Goal: Task Accomplishment & Management: Manage account settings

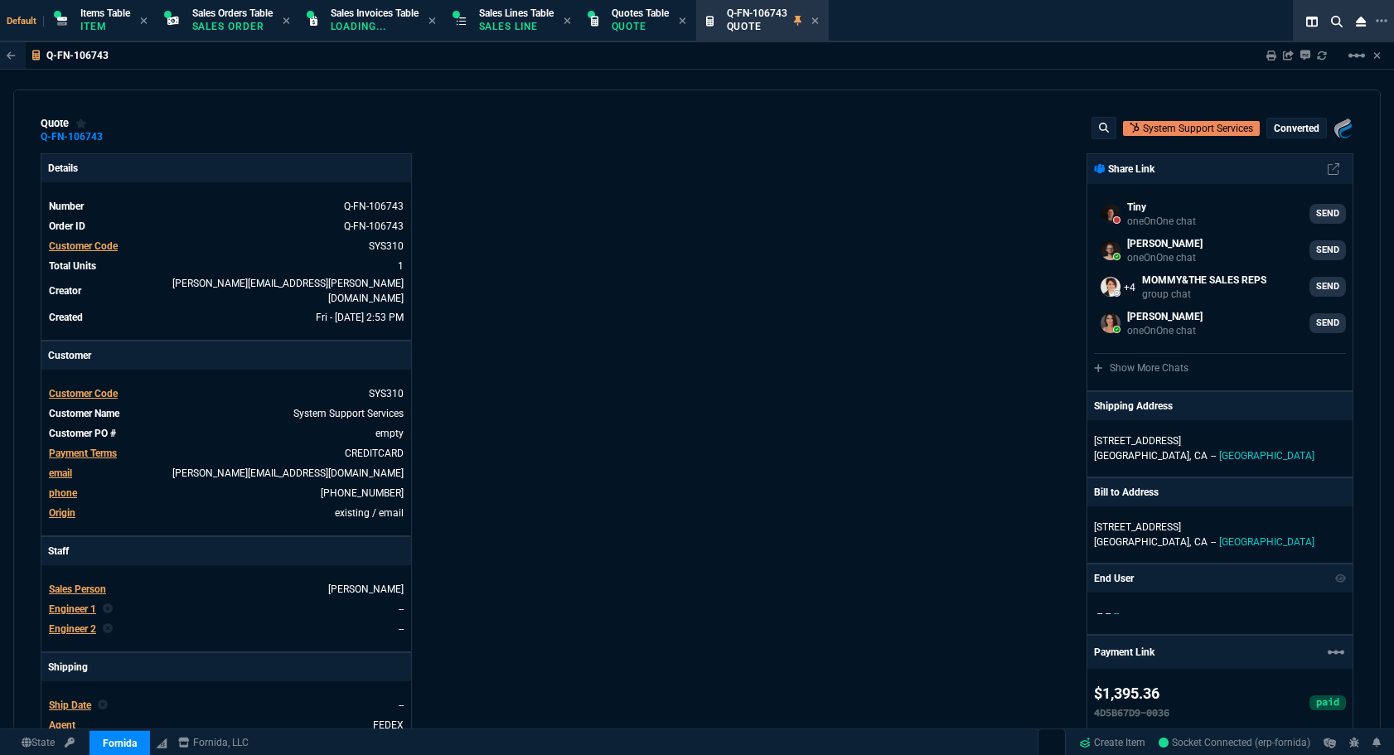
select select "12: [PERSON_NAME]"
click at [819, 22] on icon at bounding box center [815, 21] width 7 height 10
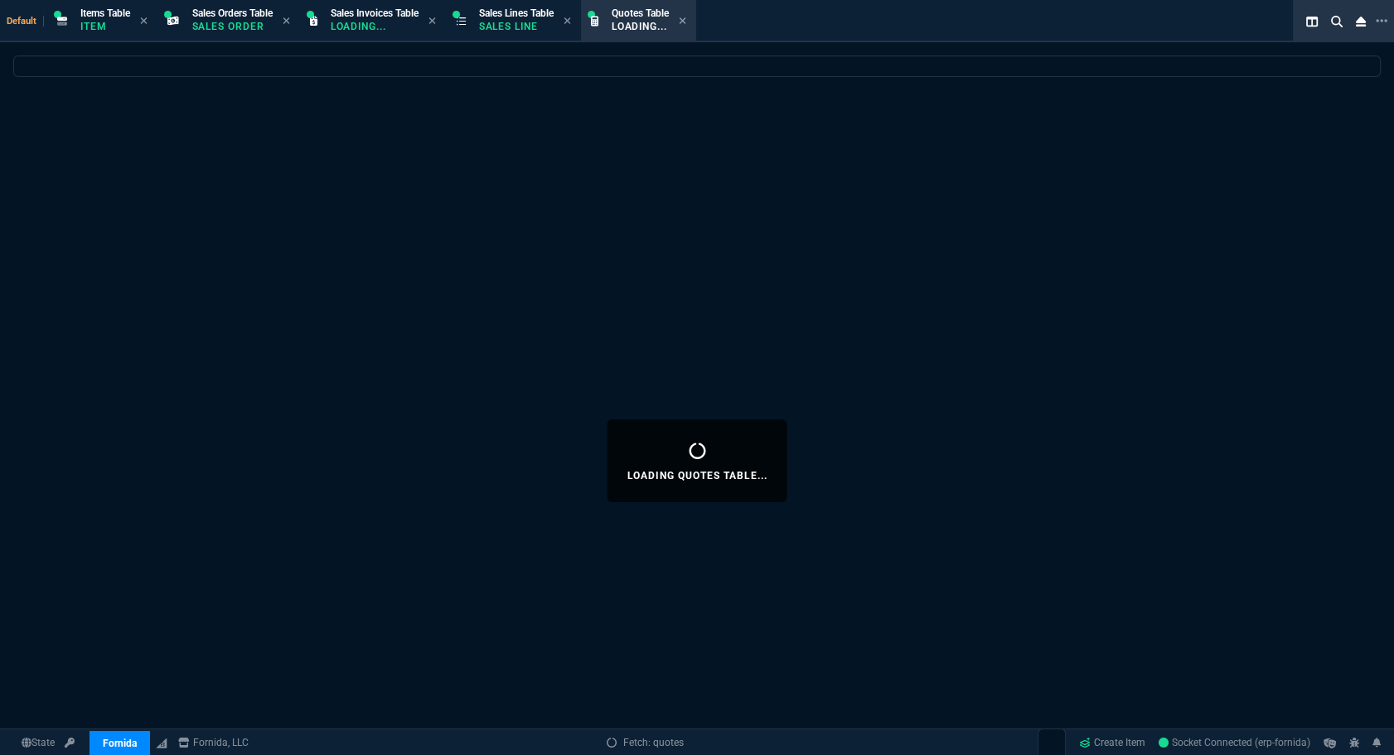
select select
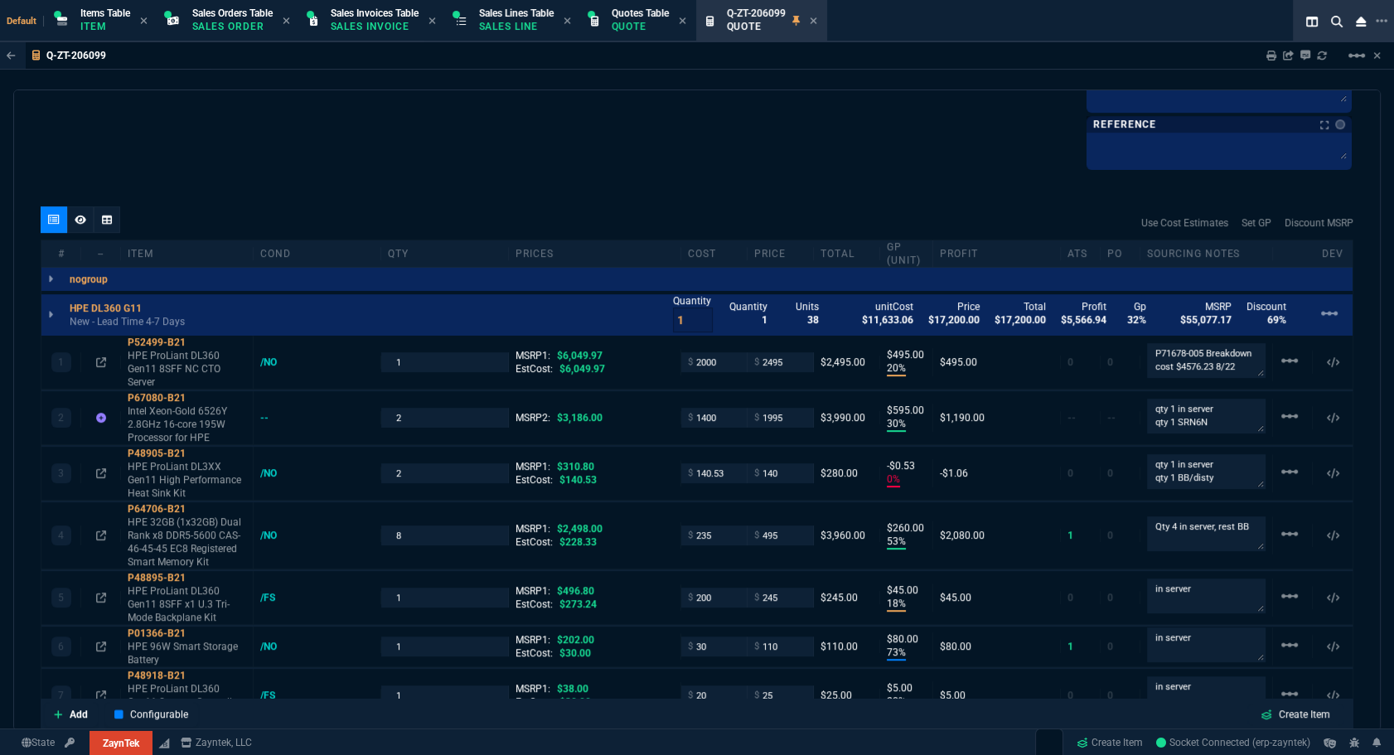
scroll to position [1104, 0]
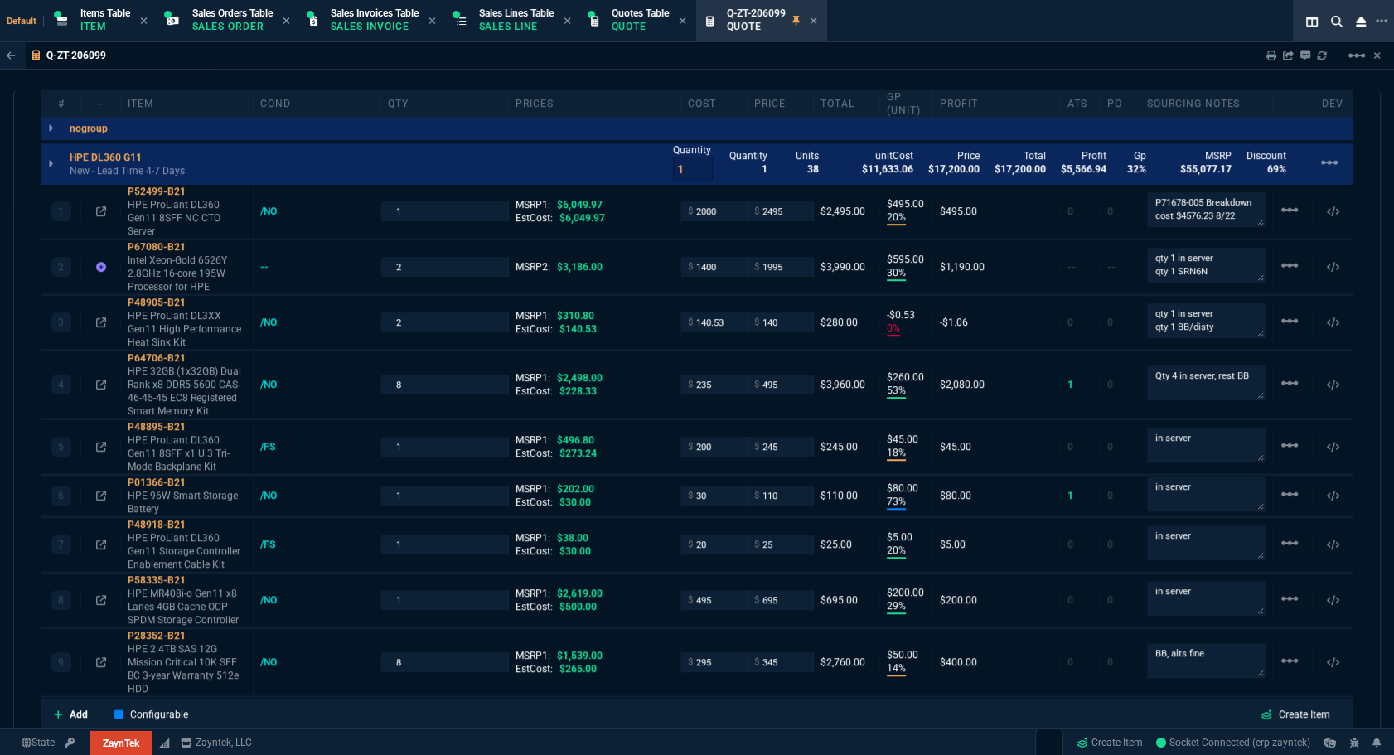
click at [589, 90] on div "quote Q-ZT-206099 open ZaynTek, LLC 2609 Technology Dr Suite 200 Plano, TX 7507…" at bounding box center [697, 411] width 1368 height 642
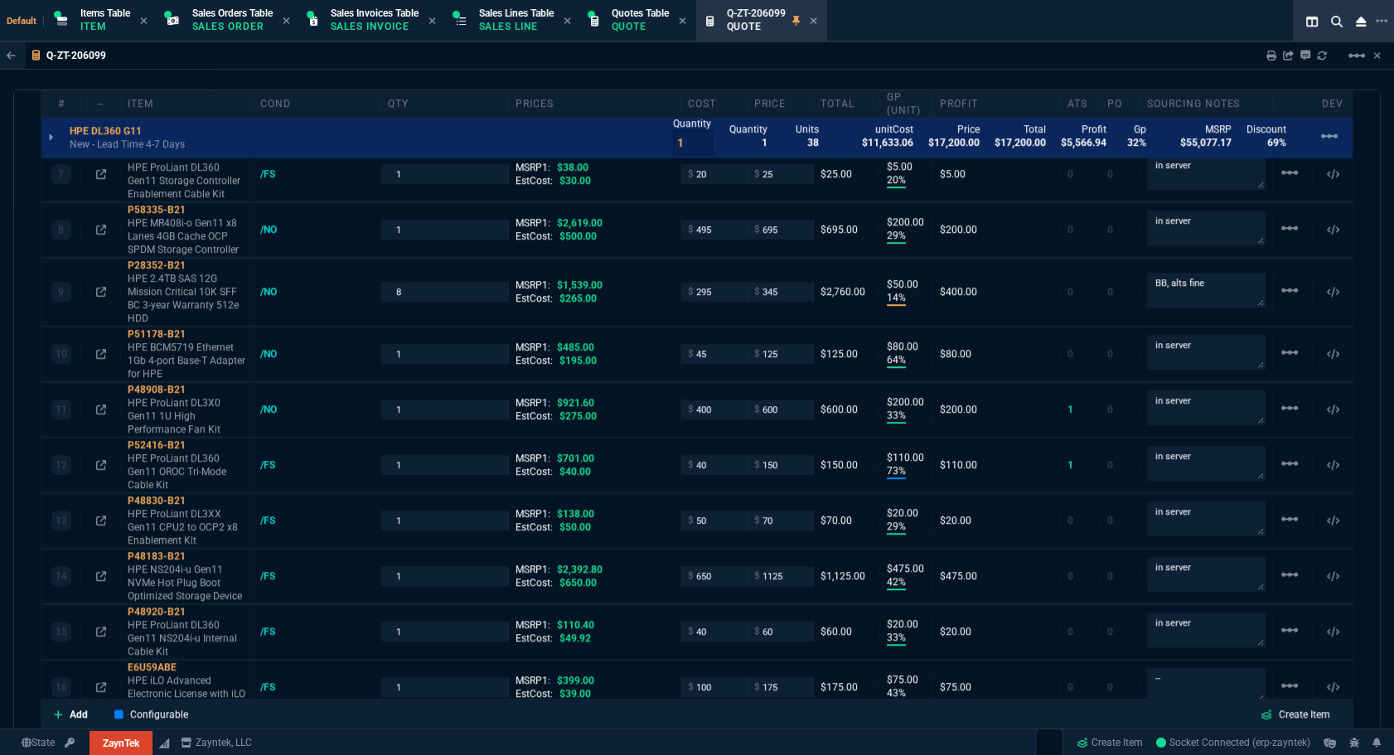
scroll to position [1851, 0]
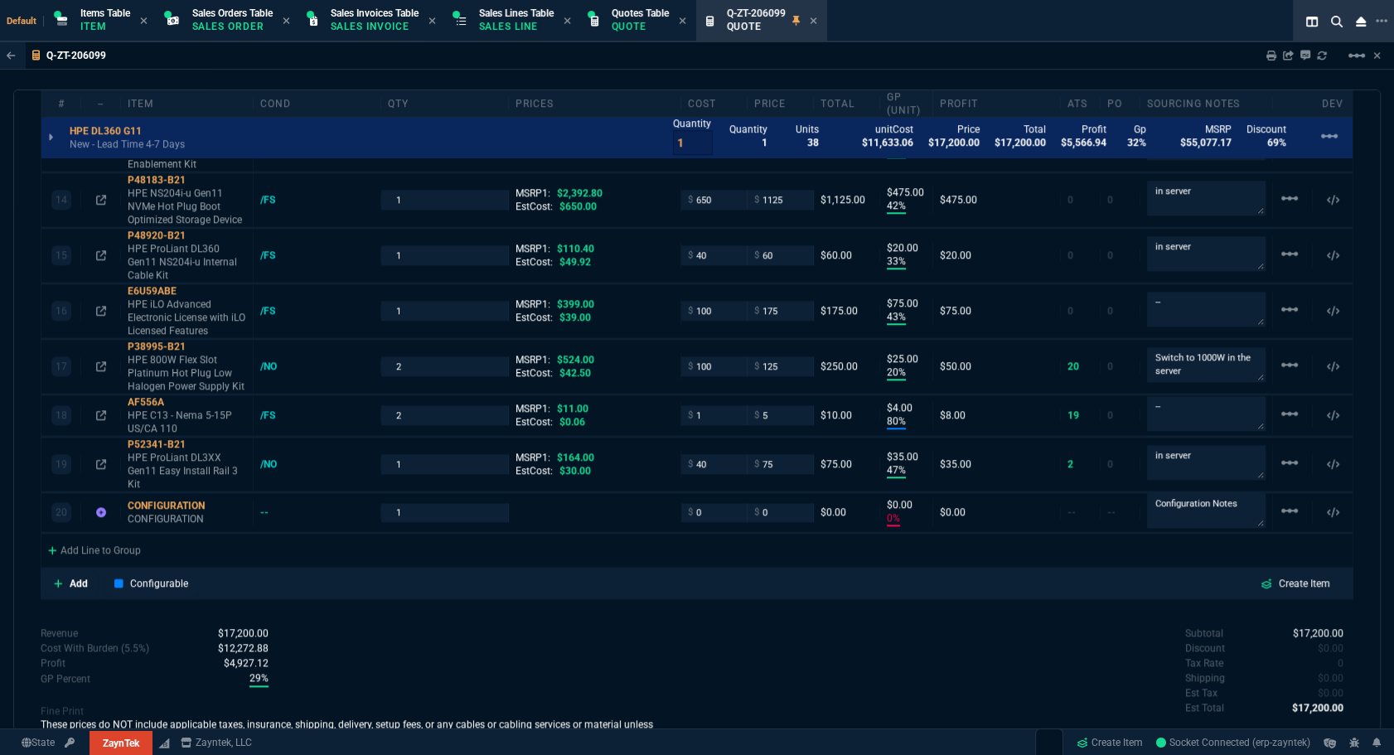
click at [439, 610] on div "quote Q-ZT-206099 open ZaynTek, LLC 2609 Technology Dr Suite 200 Plano, TX 7507…" at bounding box center [697, 411] width 1368 height 642
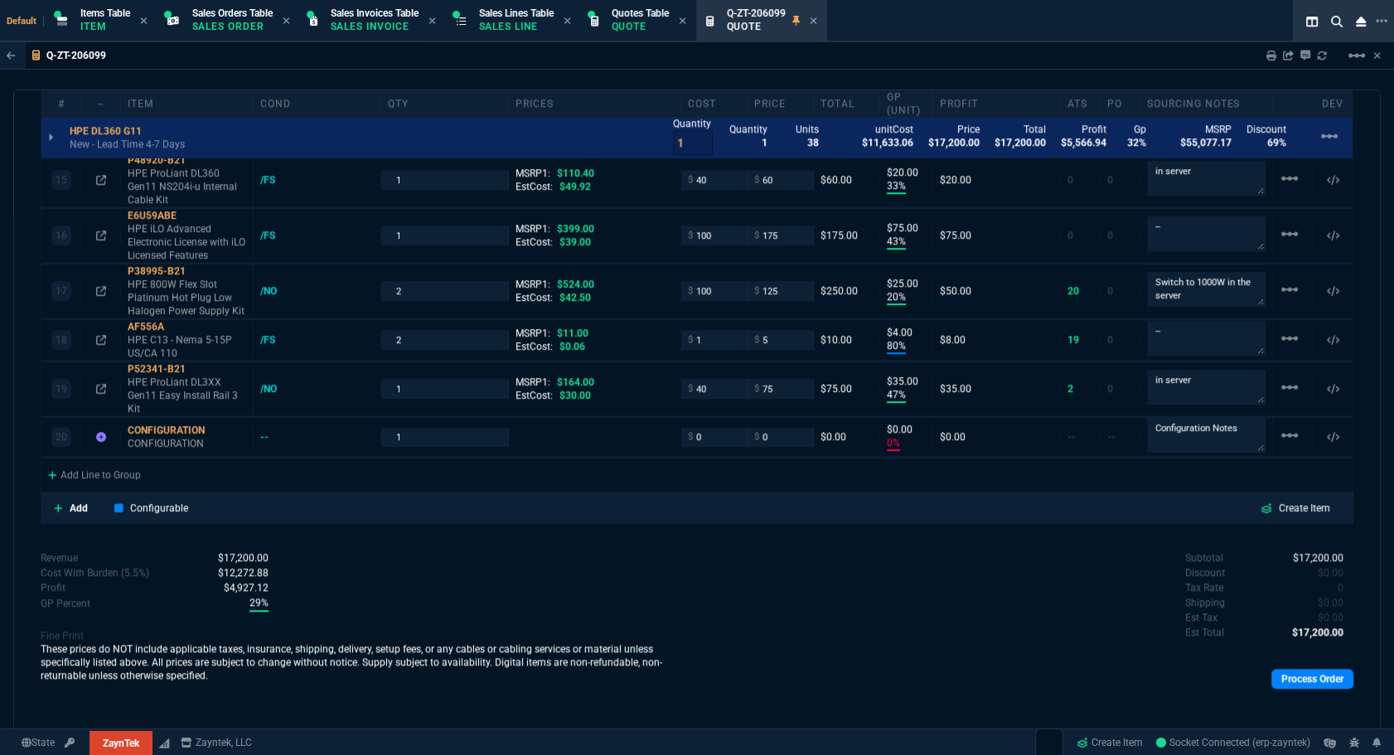
click at [397, 590] on div "Revenue $17,200.00 Cost $11,633.06 Cost With Burden (5.5%) $12,272.88 Profit $4…" at bounding box center [369, 627] width 657 height 155
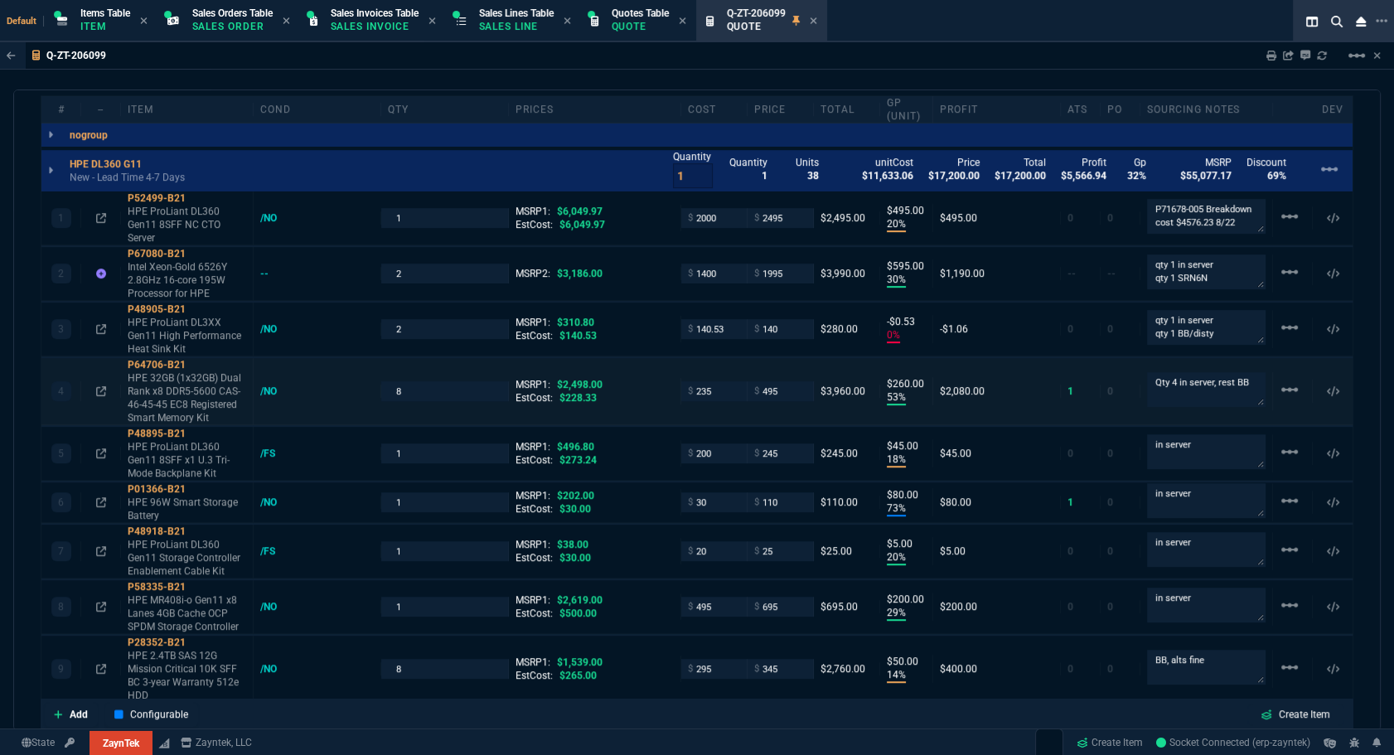
scroll to position [871, 0]
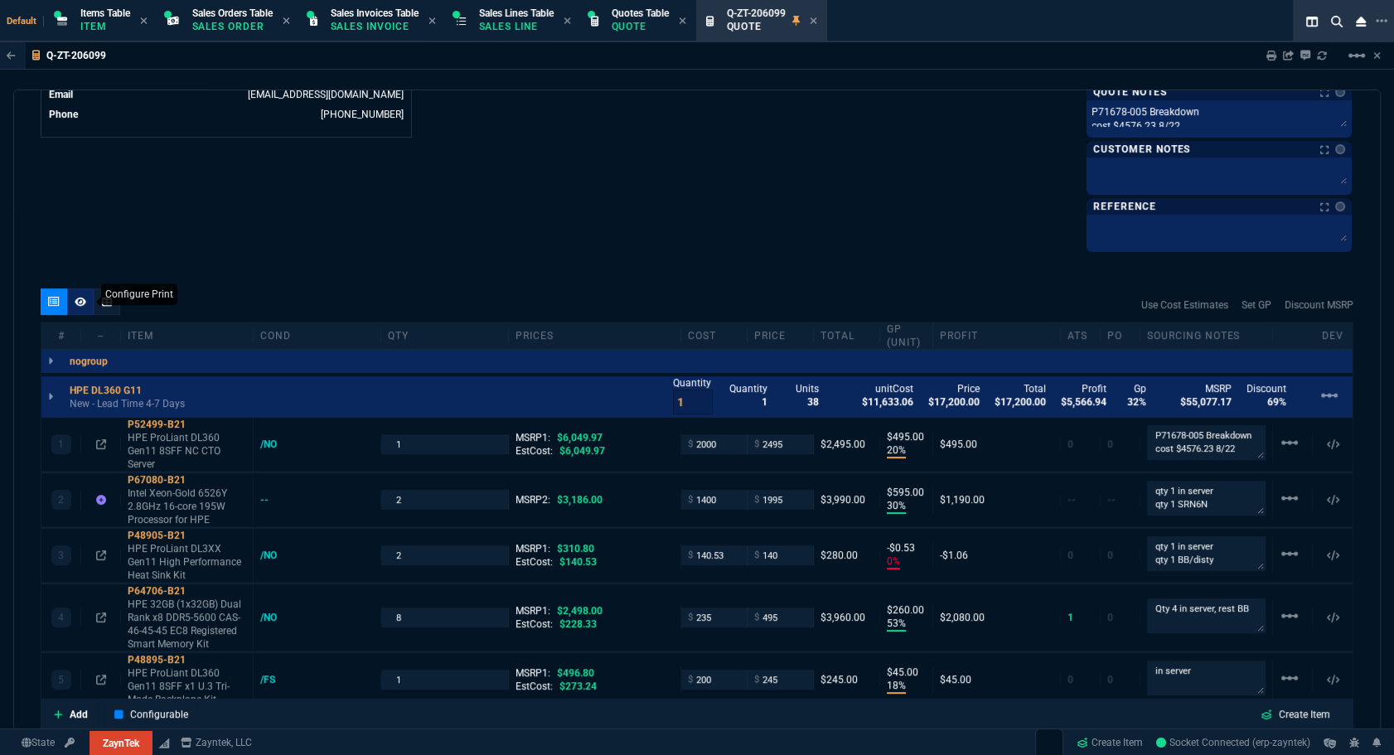
click at [84, 308] on div at bounding box center [80, 301] width 27 height 27
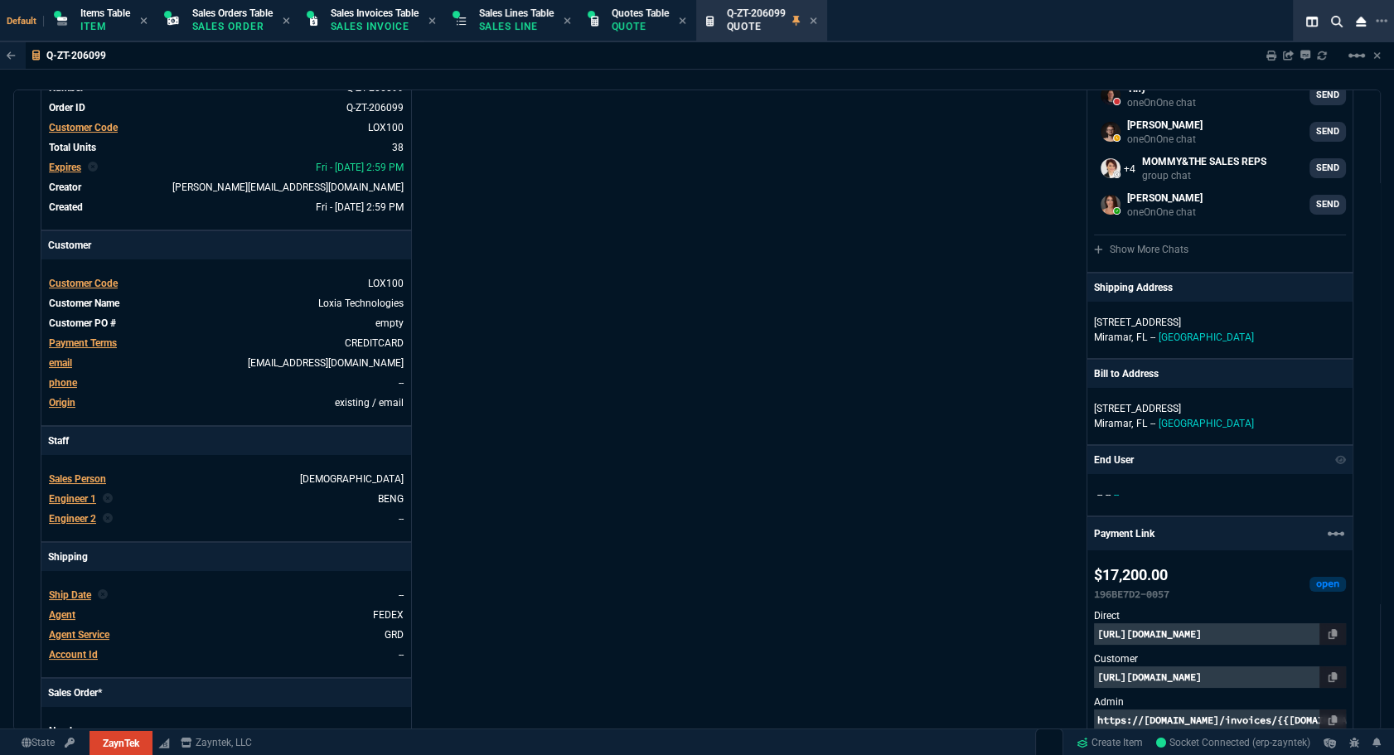
scroll to position [0, 0]
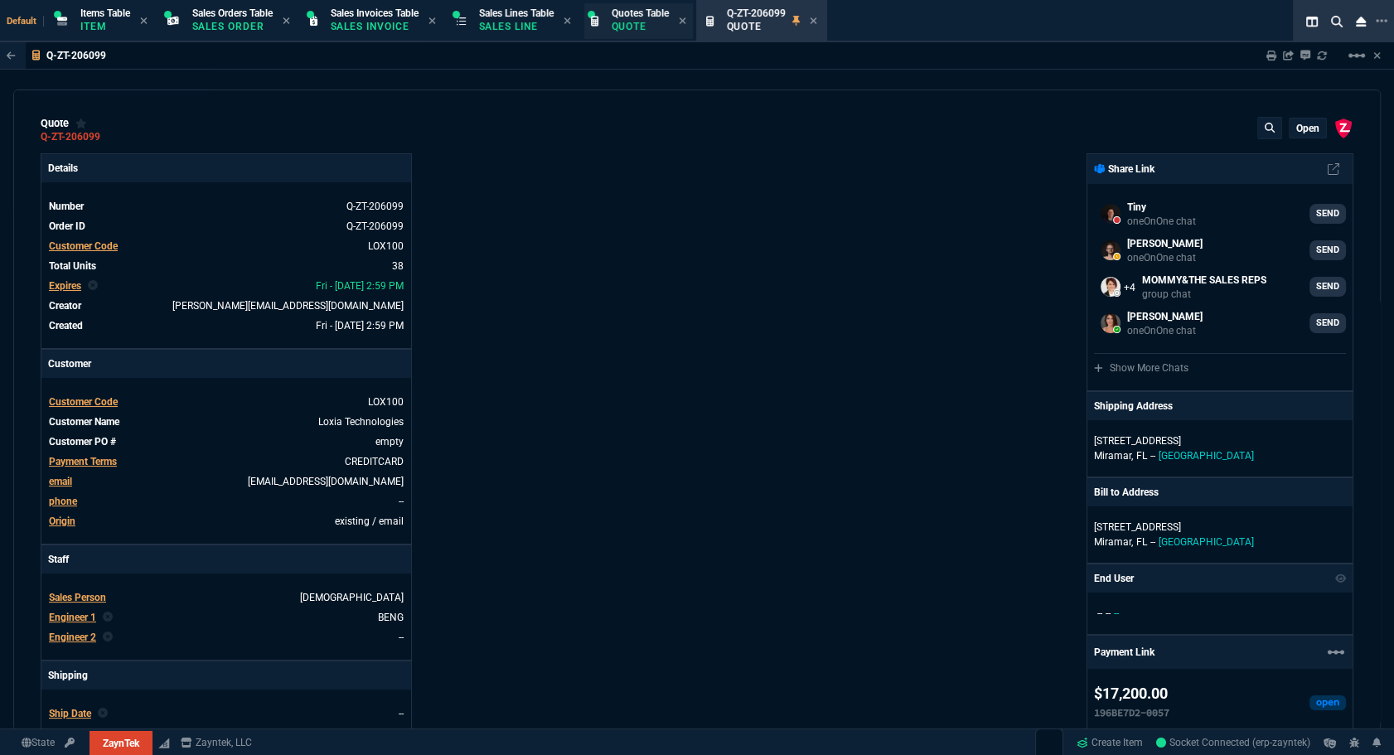
click at [658, 23] on p "Quote" at bounding box center [640, 26] width 57 height 13
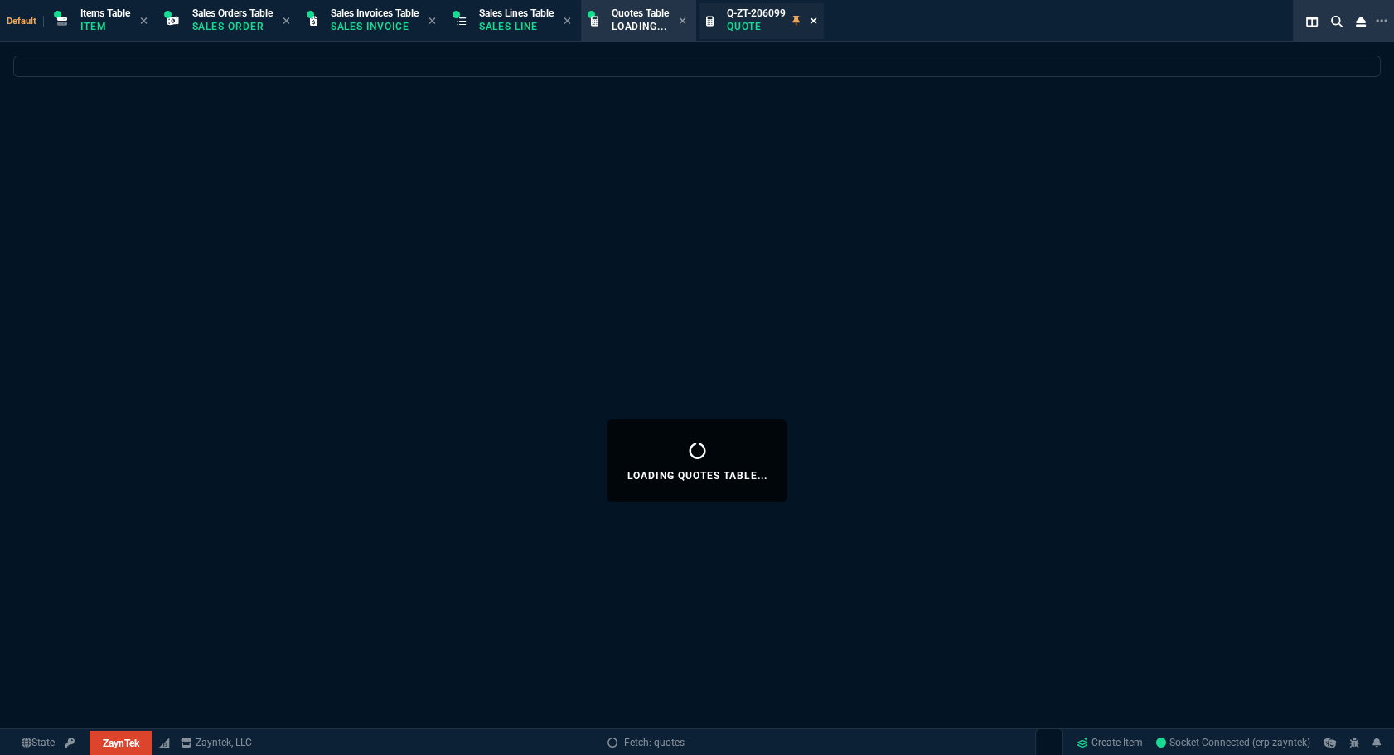
click at [817, 21] on icon at bounding box center [813, 21] width 7 height 10
click at [636, 32] on p "Loading..." at bounding box center [640, 26] width 57 height 13
select select
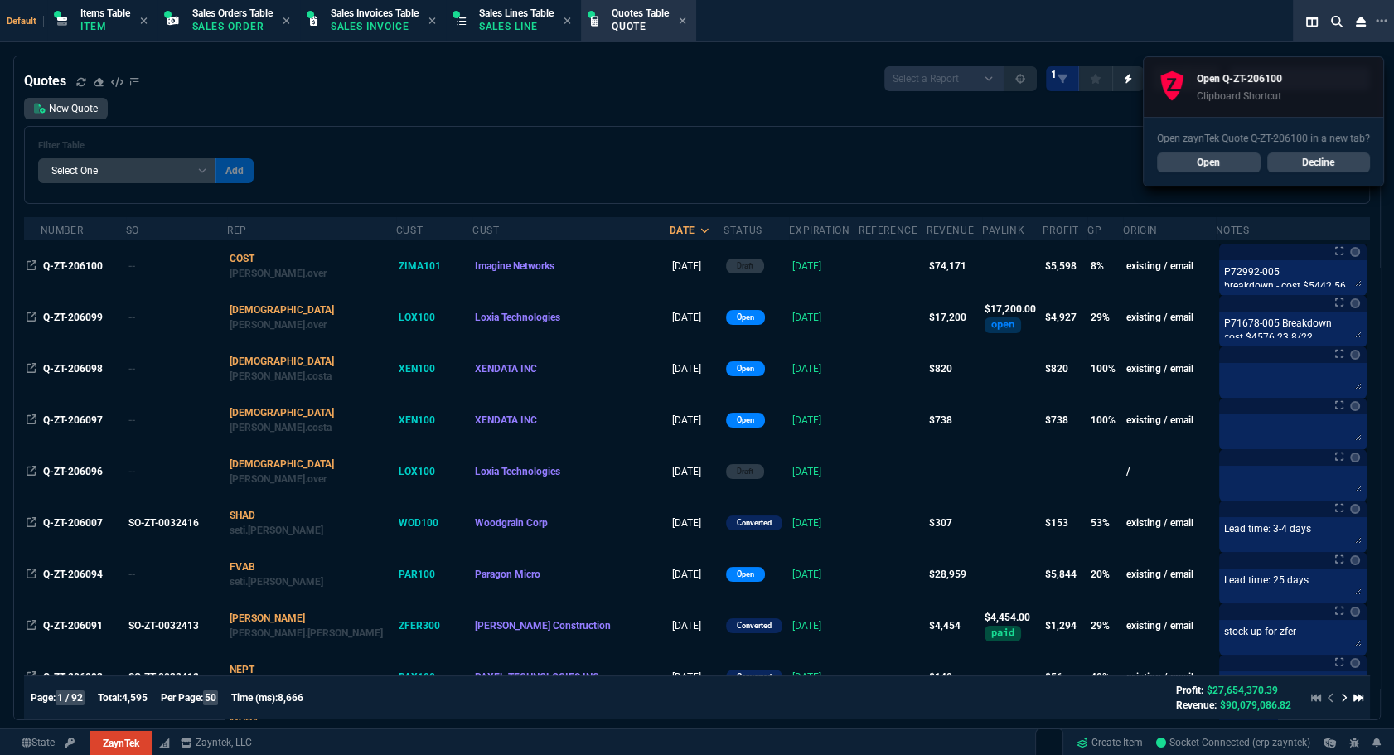
click at [1282, 85] on div "Open Q-ZT-206100 Clipboard Shortcut" at bounding box center [1264, 87] width 240 height 60
click at [1227, 166] on link "Open" at bounding box center [1209, 163] width 104 height 20
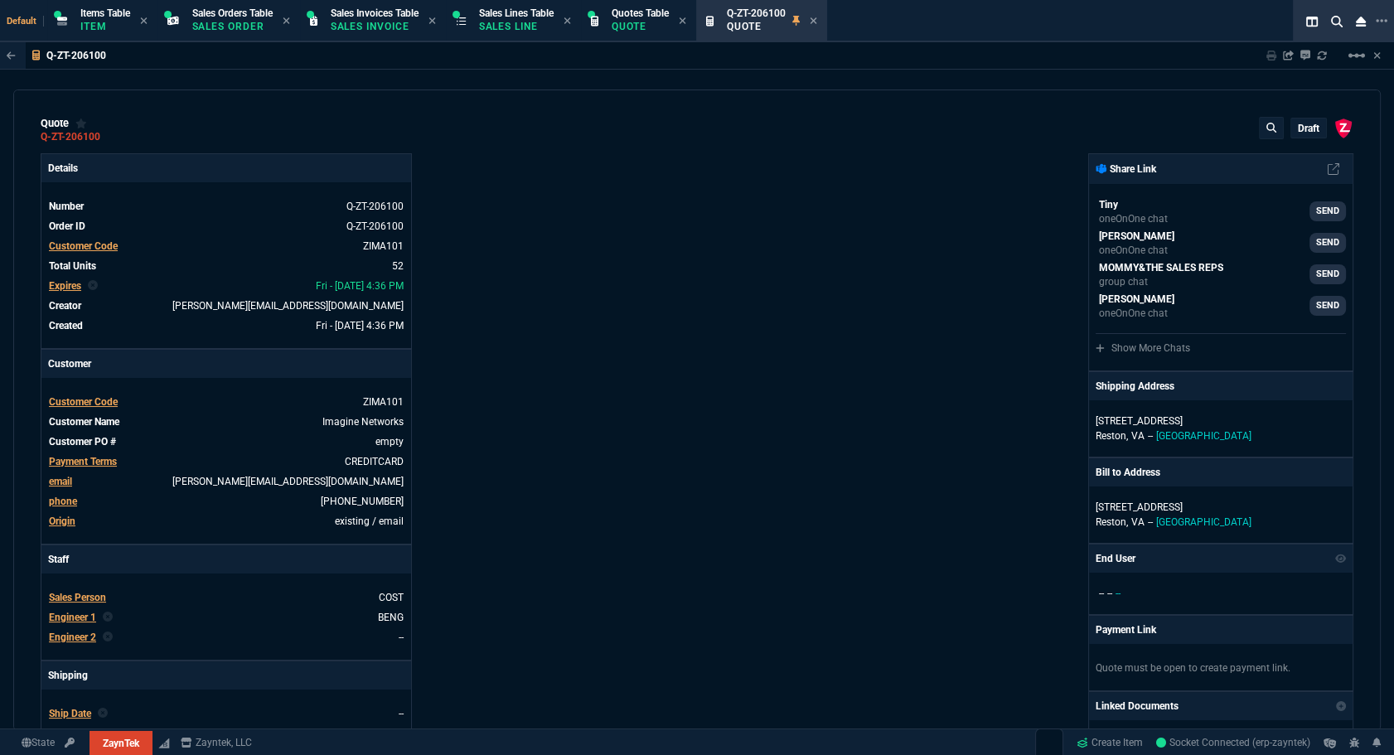
type input "20"
type input "495"
type input "6049.97"
type input "8"
type input "70"
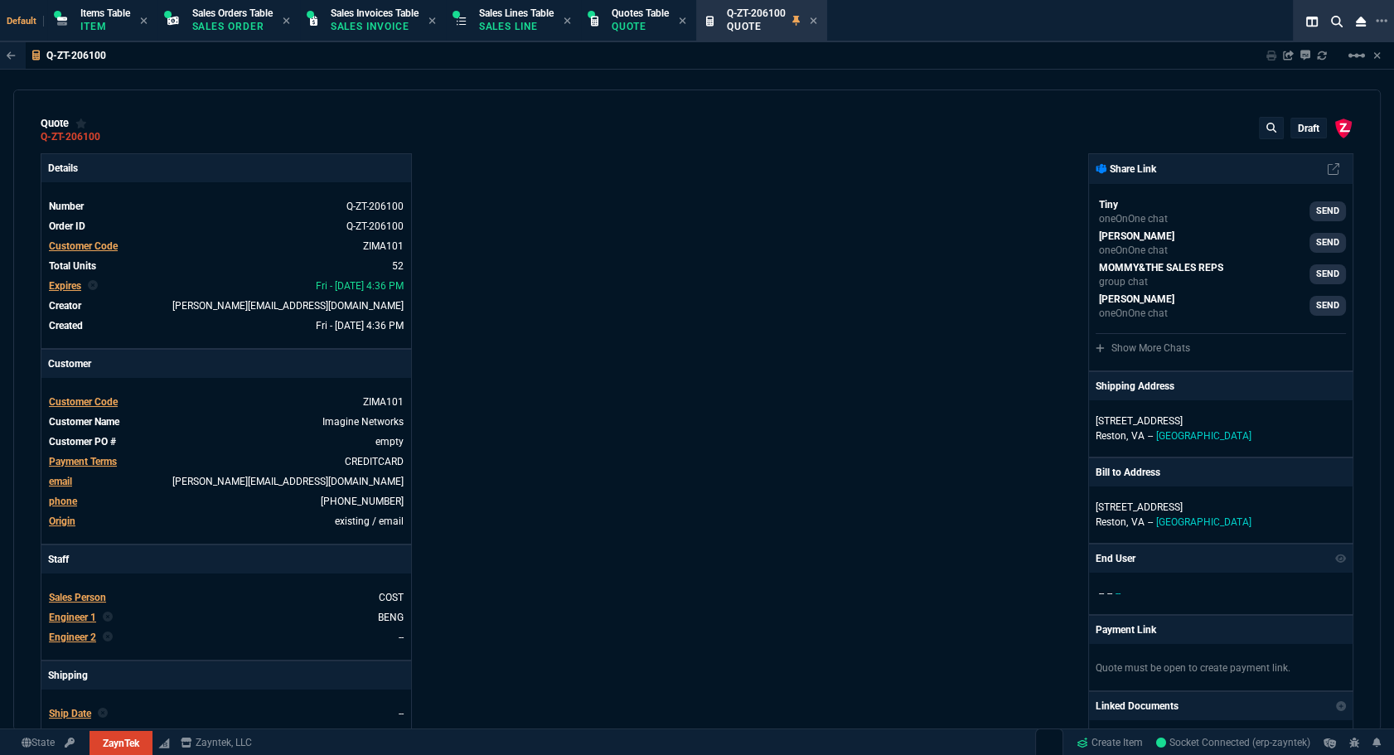
type input "1950"
type input "17"
type input "10"
type input "129"
type input "53"
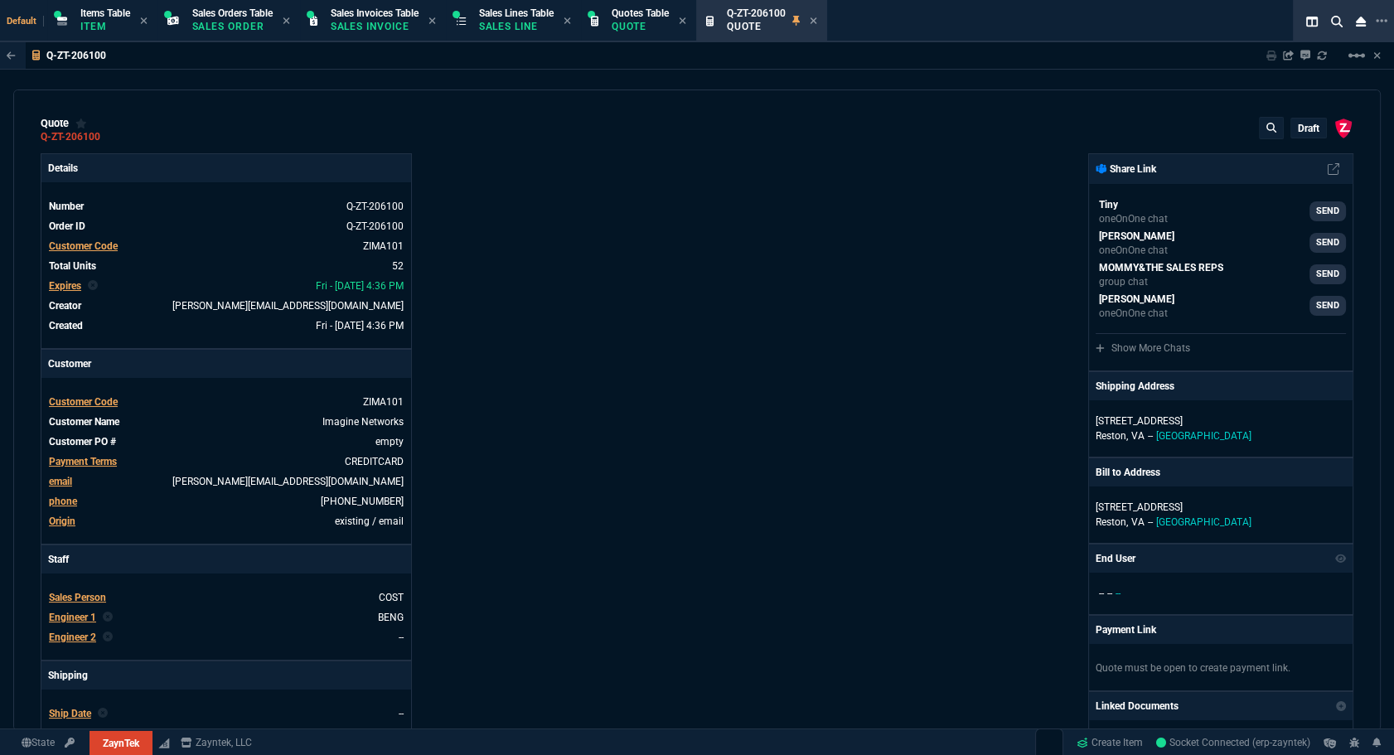
type input "260"
type input "2498"
type input "56"
type input "125"
type input "496.8"
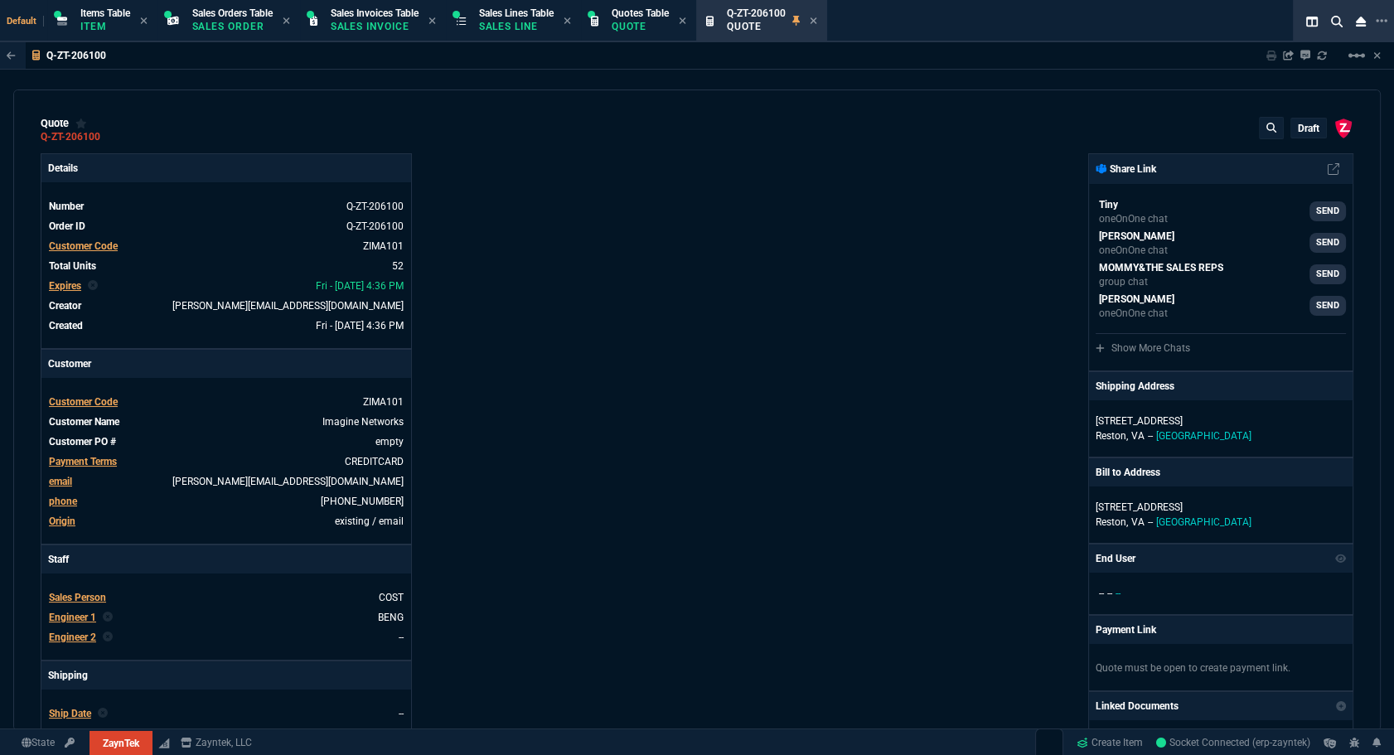
type input "64"
type input "70"
type input "202"
type input "0"
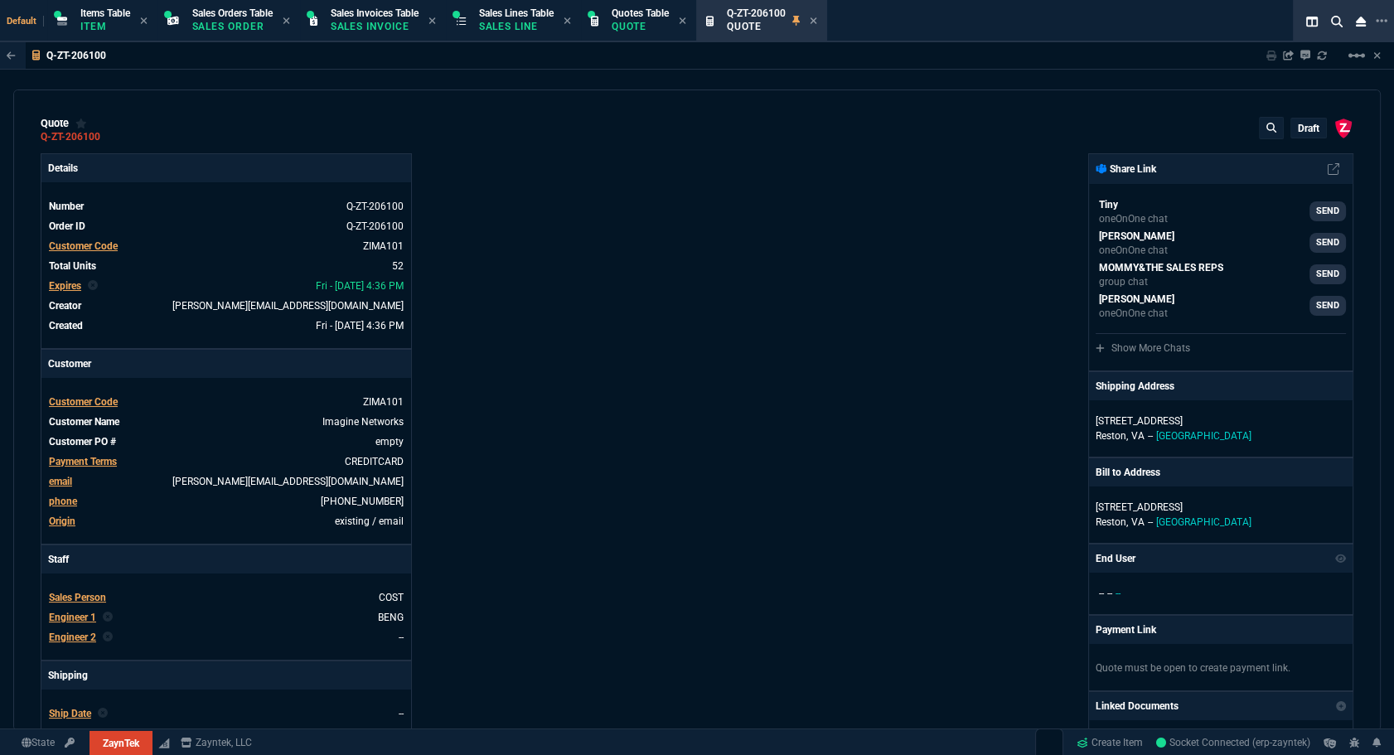
type input "38"
type input "29"
type input "200"
type input "2619"
type input "16"
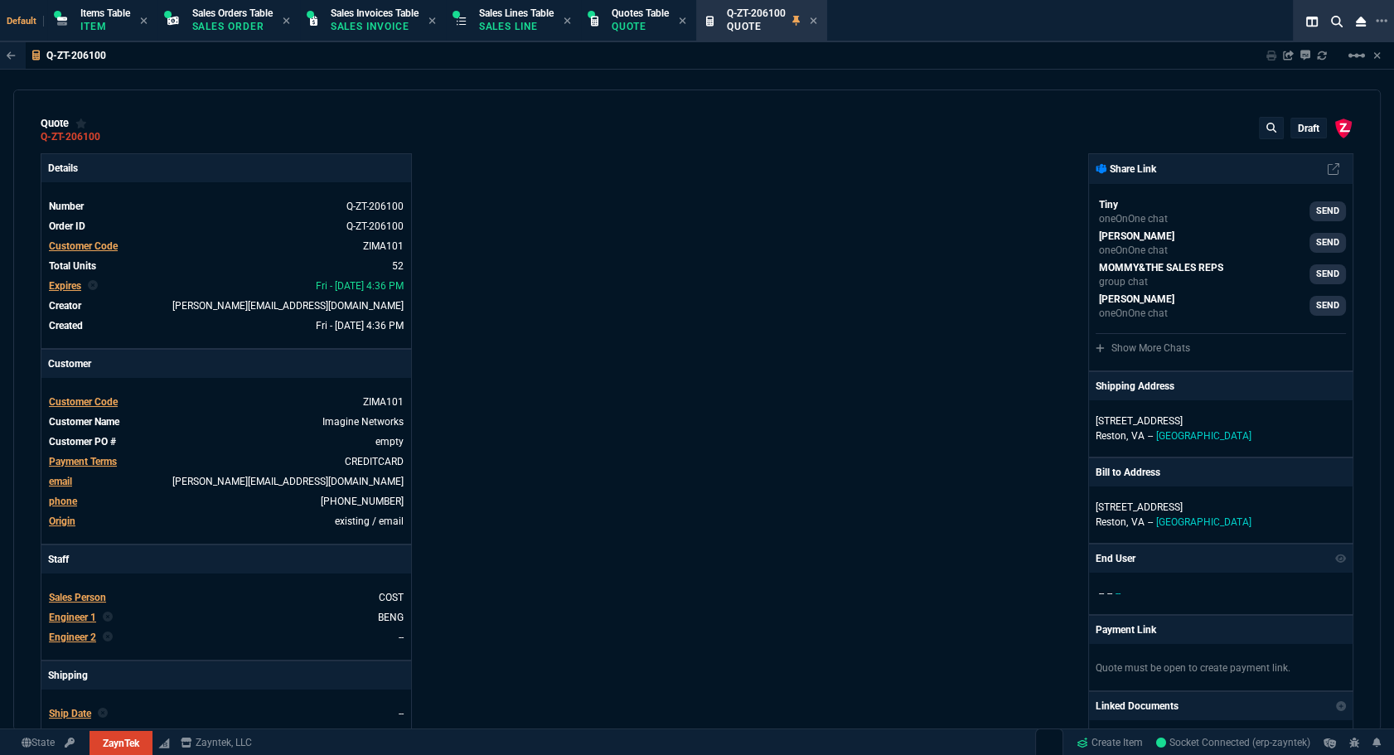
type input "55"
type input "1325"
type input "67"
type input "130"
type input "485"
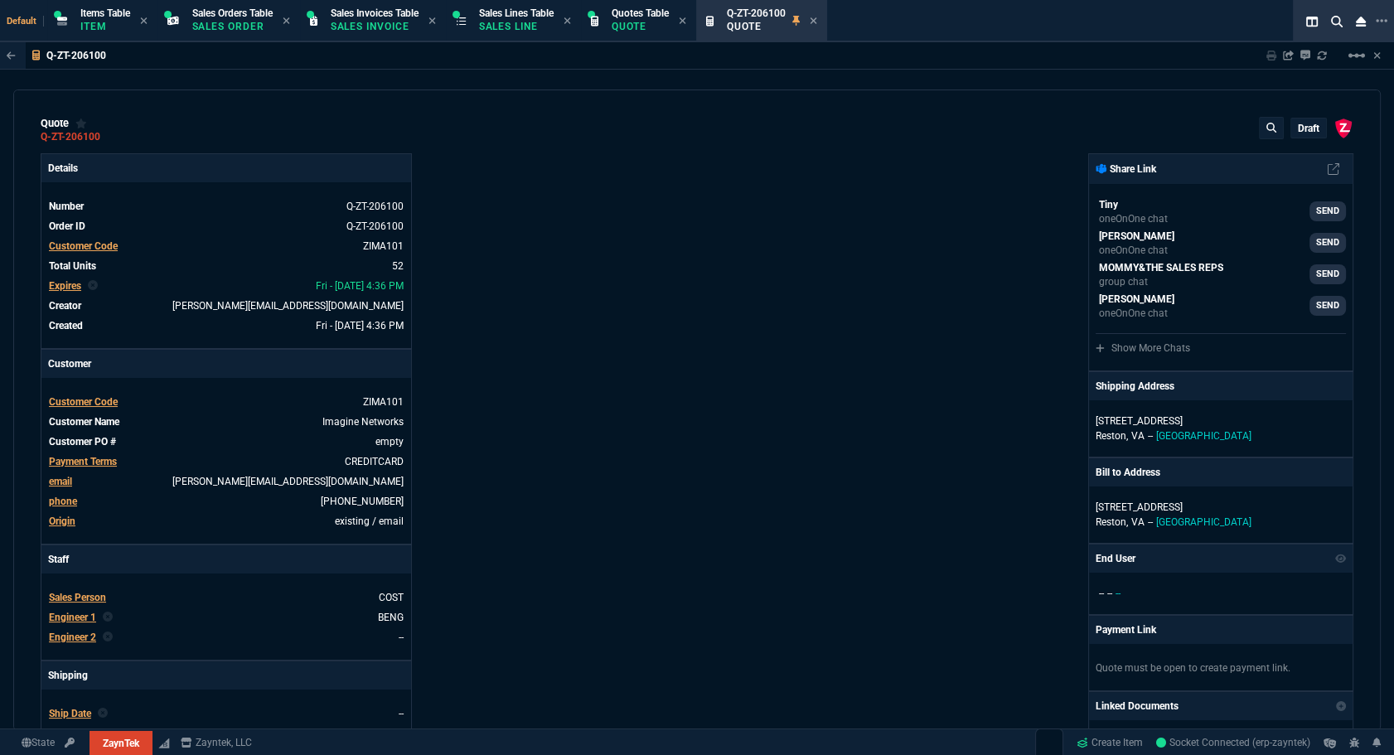
type input "84"
type input "205"
type input "584.39"
type input "13"
type input "15"
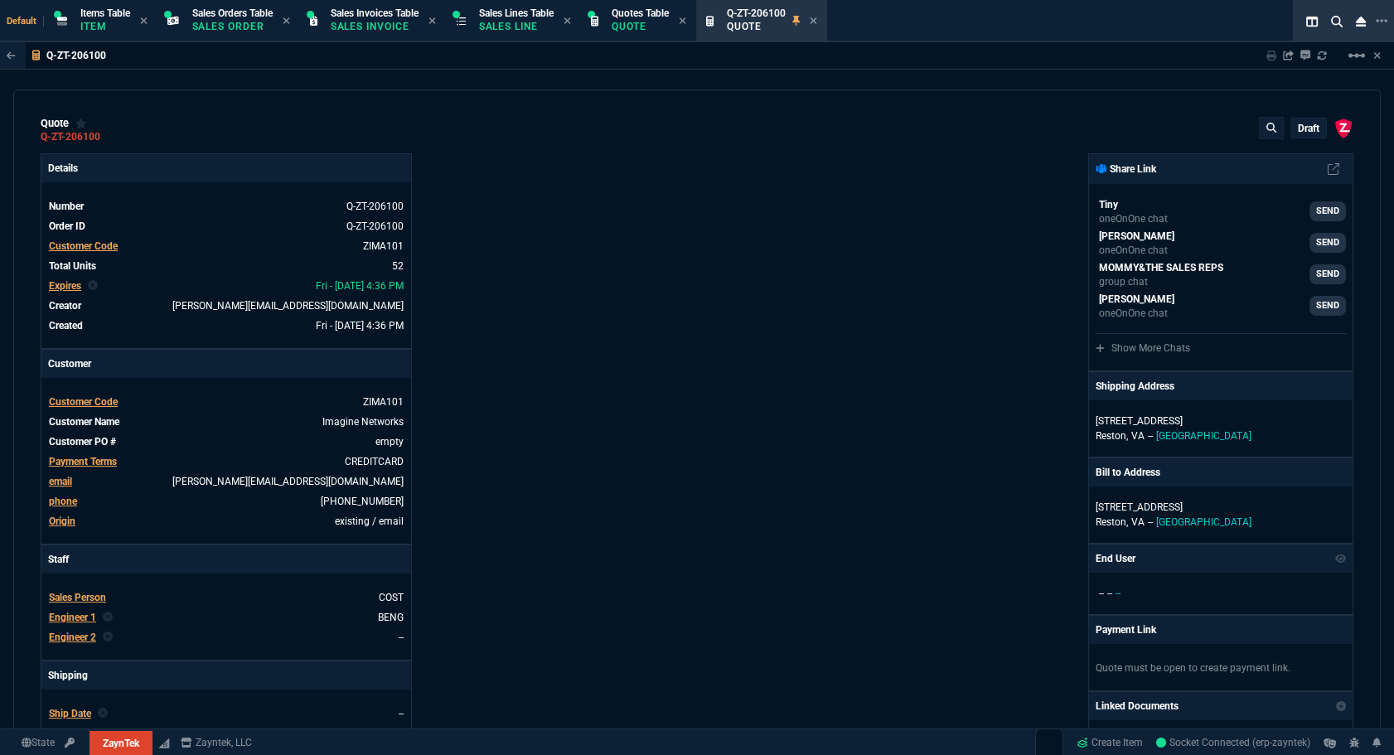
type input "184"
type input "20"
type input "10"
type input "701"
type input "17"
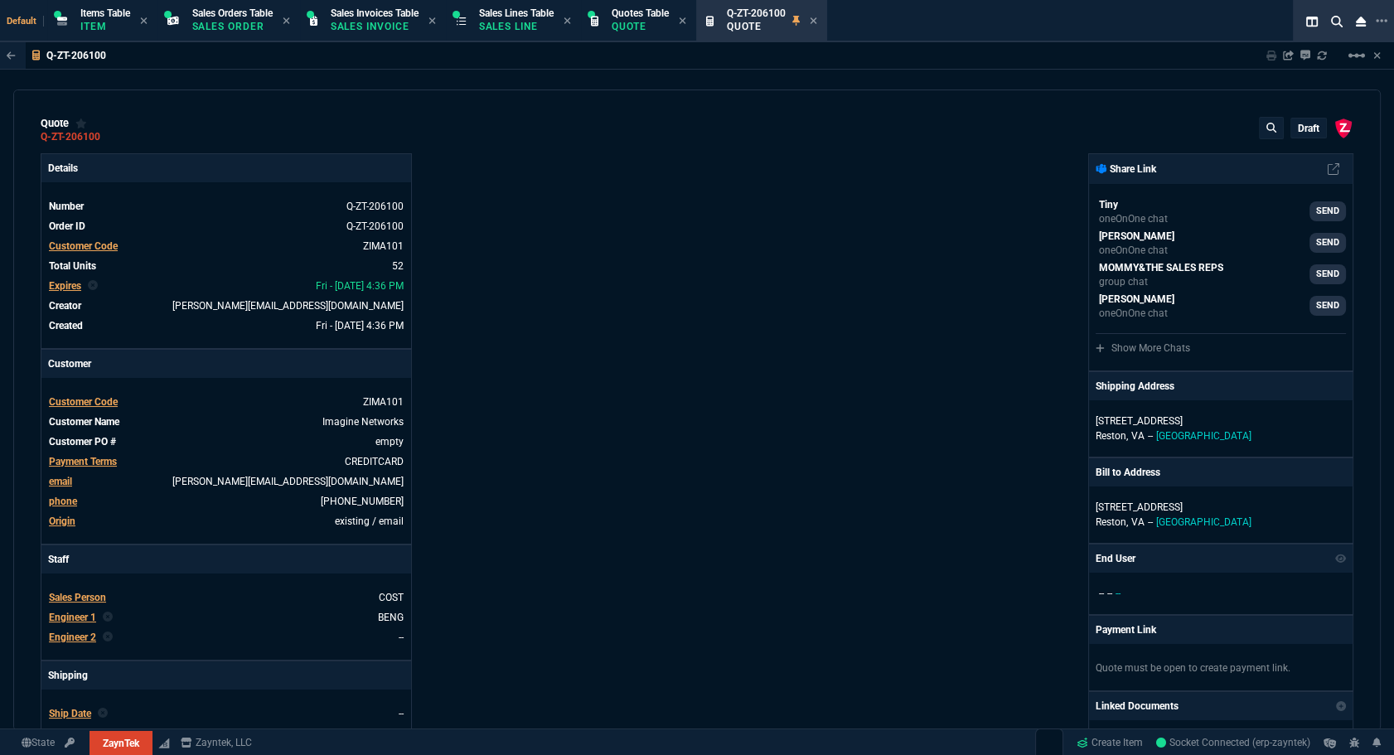
type input "10"
type input "138"
type input "43"
type input "75"
type input "399"
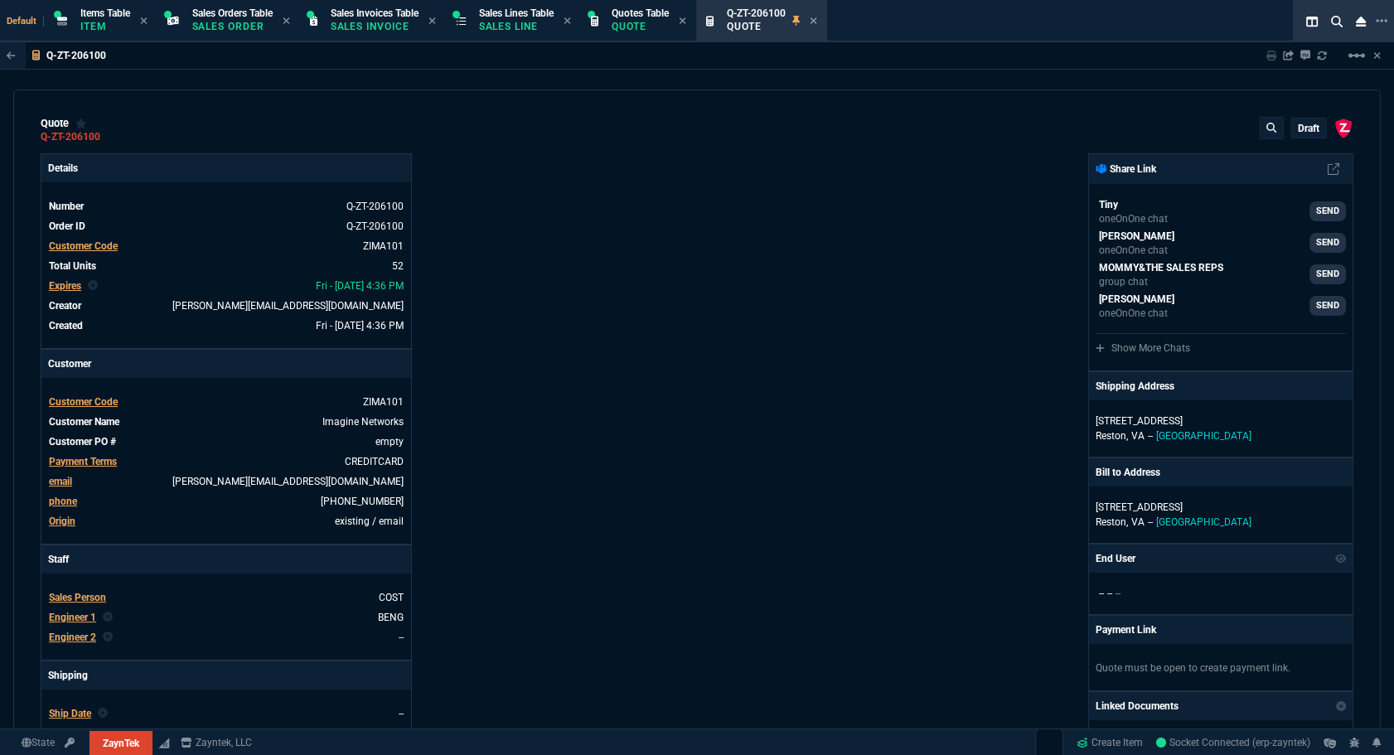
type input "20"
type input "25"
type input "524"
type input "80"
type input "4"
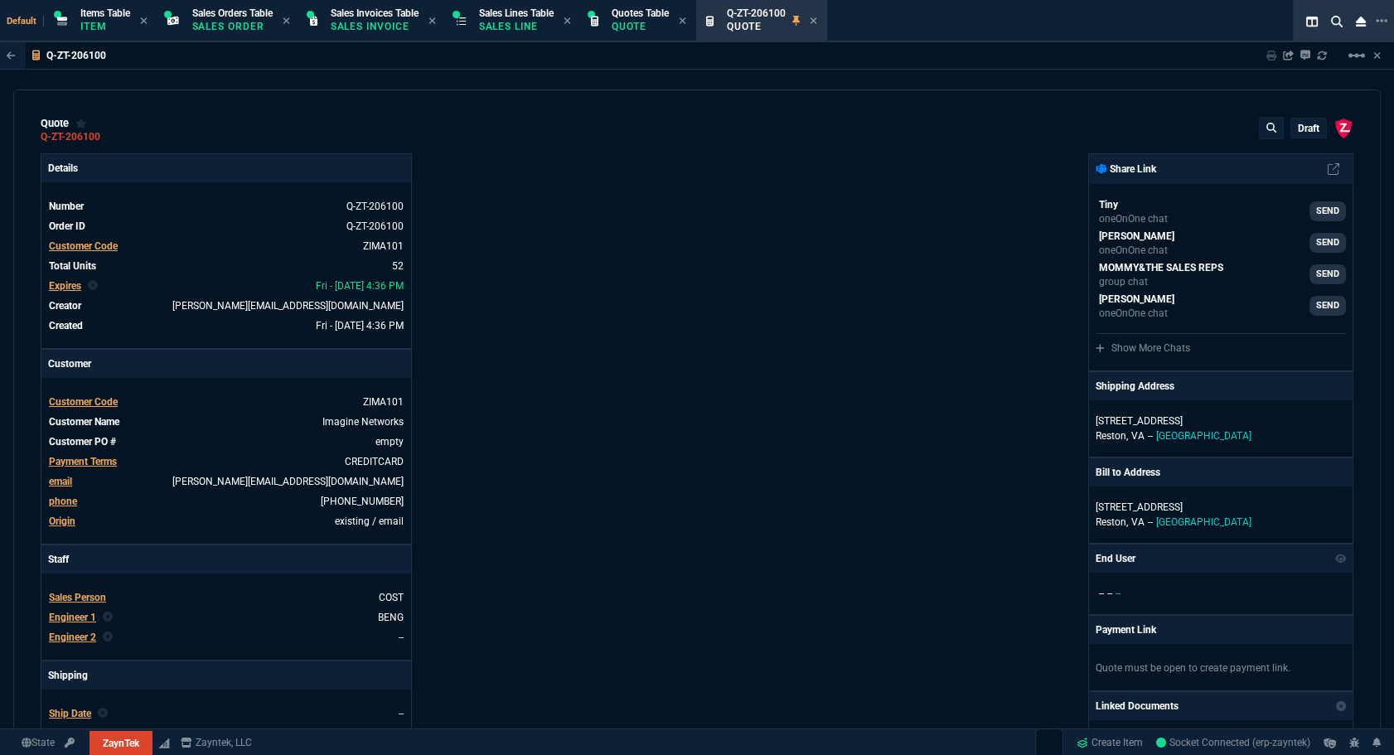
type input "11"
type input "17"
type input "10"
type input "47"
type input "35"
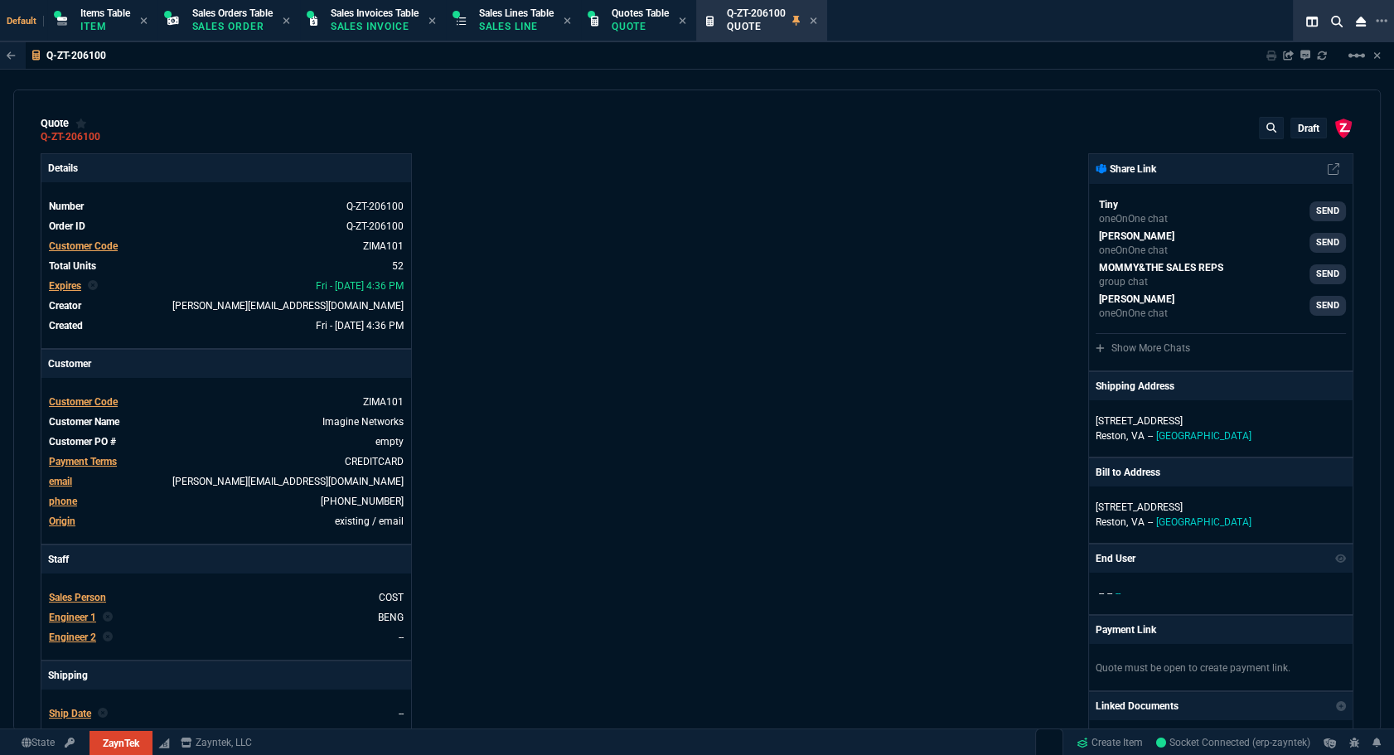
type input "164"
type input "0"
type input "11"
type input "124"
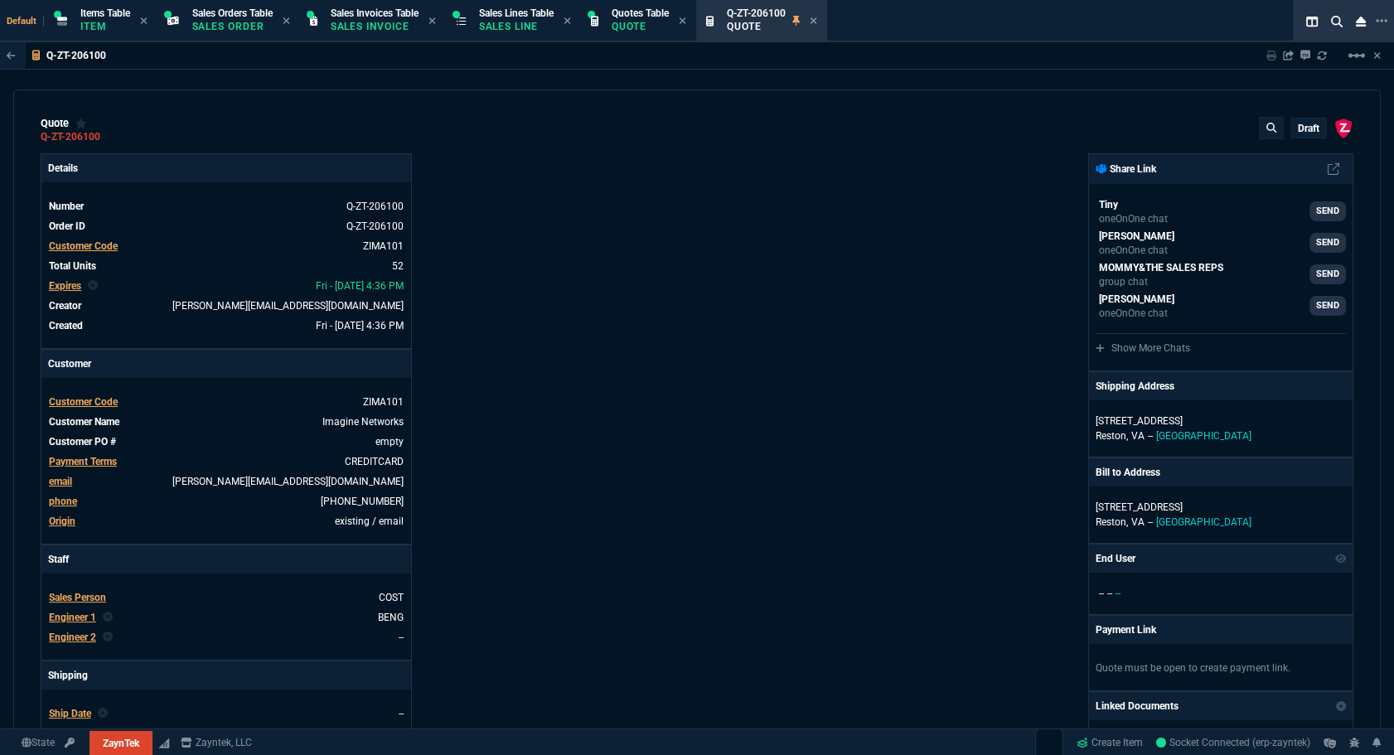
type input "11"
type input "15"
type input "11"
type input "415"
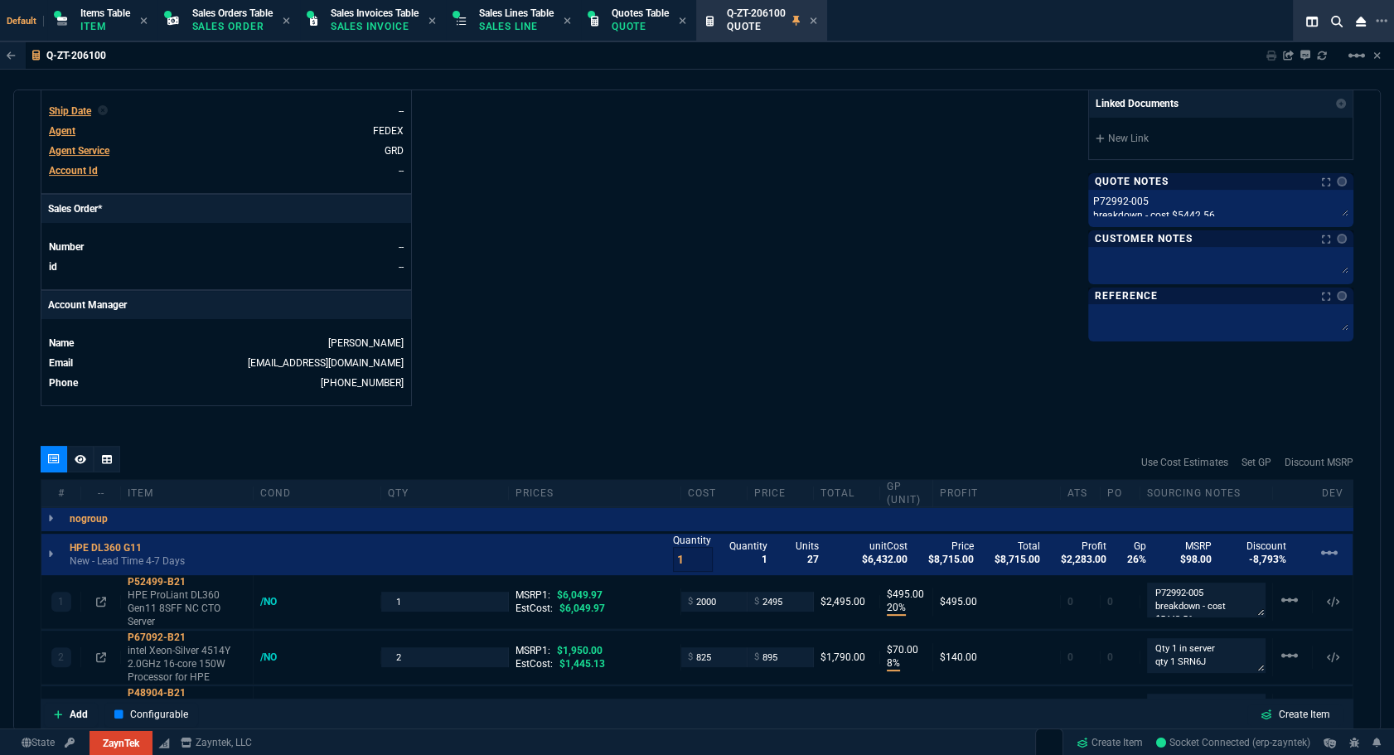
type input "59"
type input "54"
type input "53"
type input "80"
type input "55"
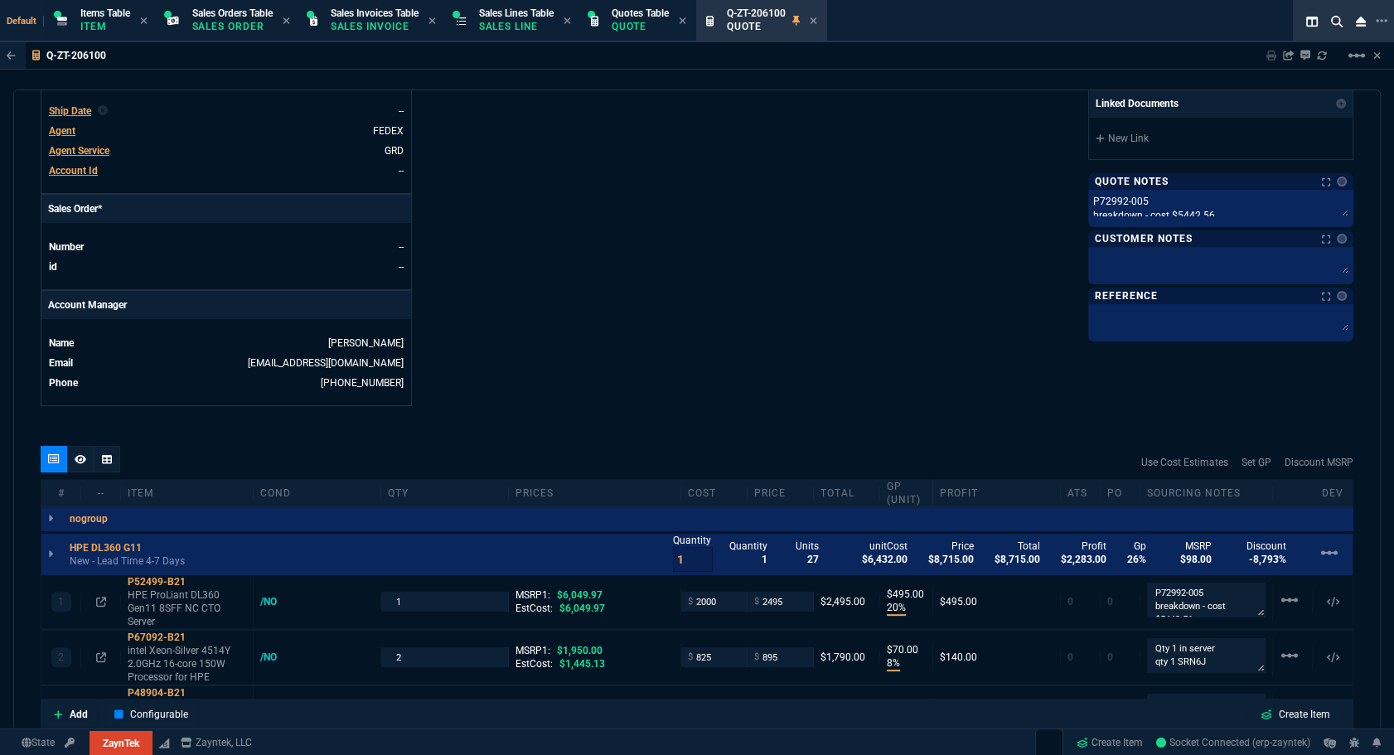
type input "46"
type input "47"
type input "73"
type input "74"
type input "60"
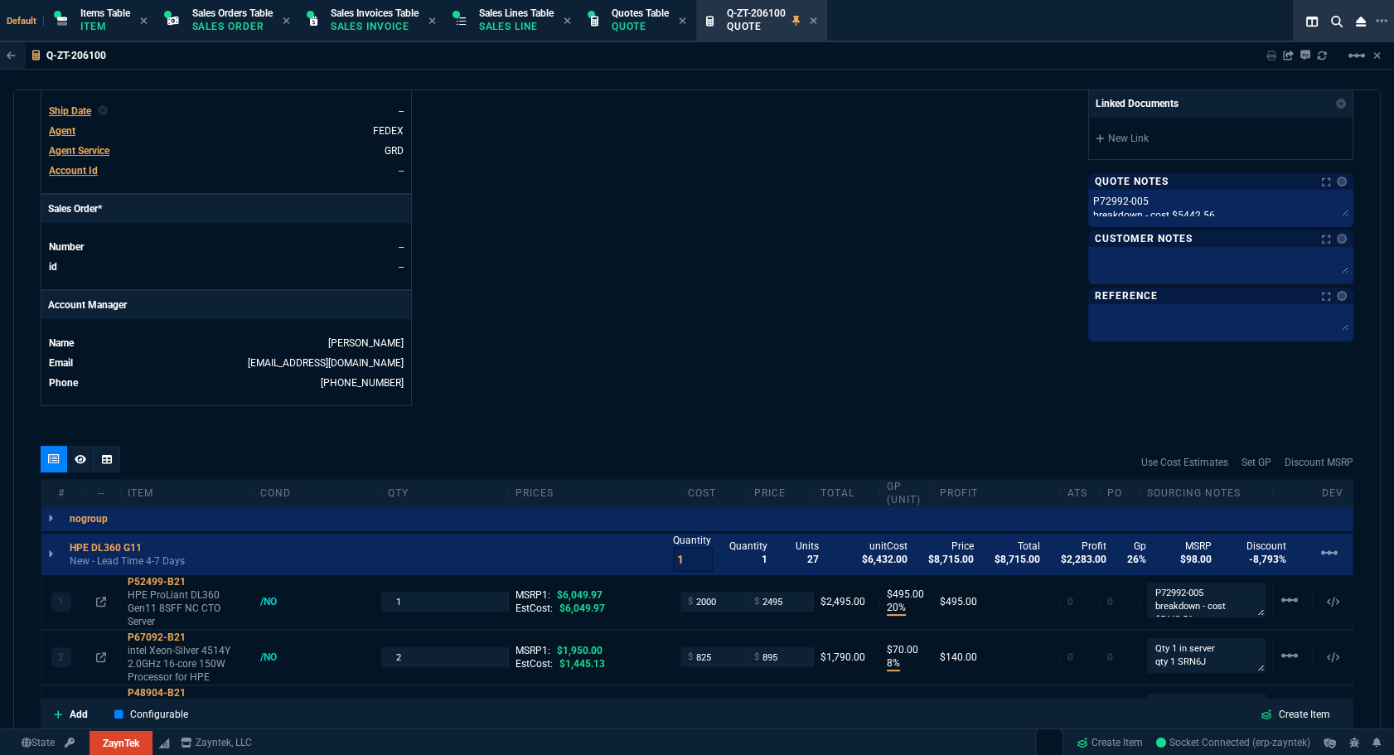
type input "58"
type input "38"
type input "93"
type input "57"
type input "56"
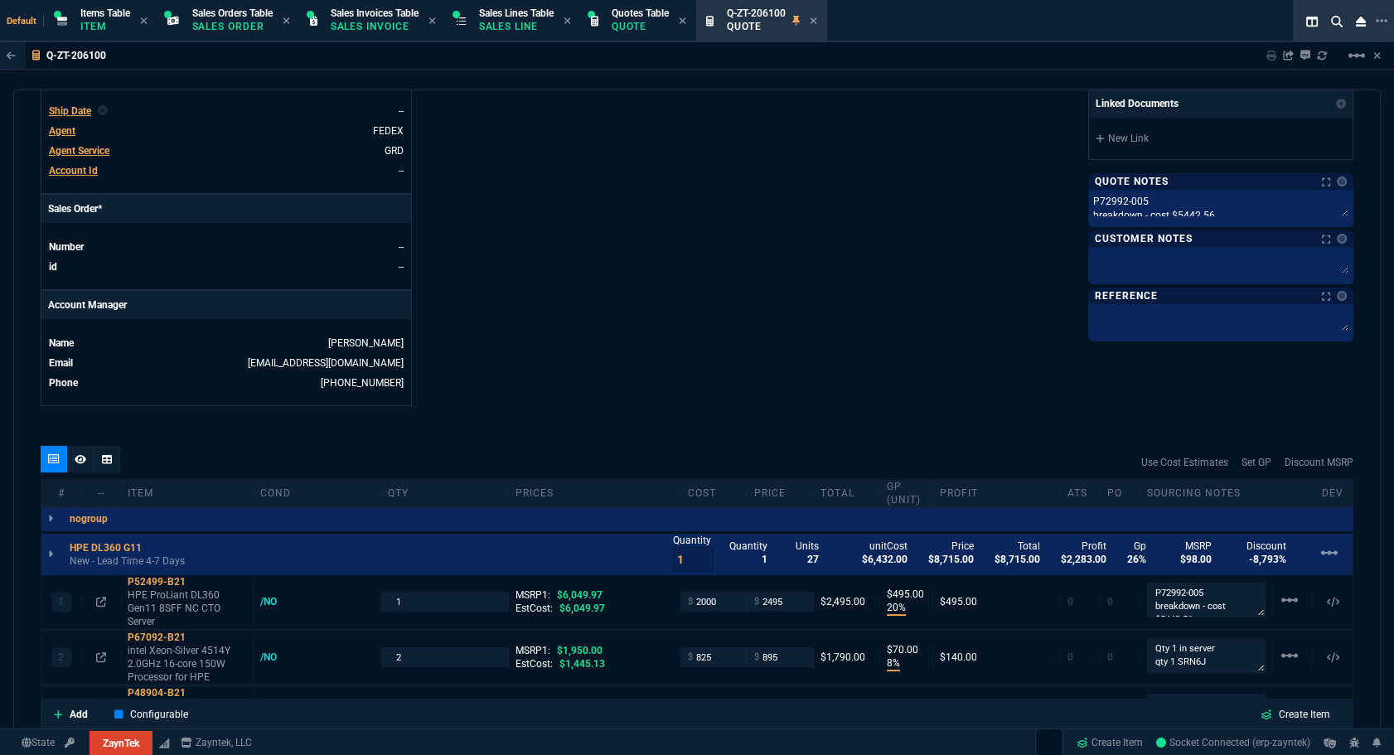
type input "76"
type input "55"
type input "50"
type input "54"
type input "0"
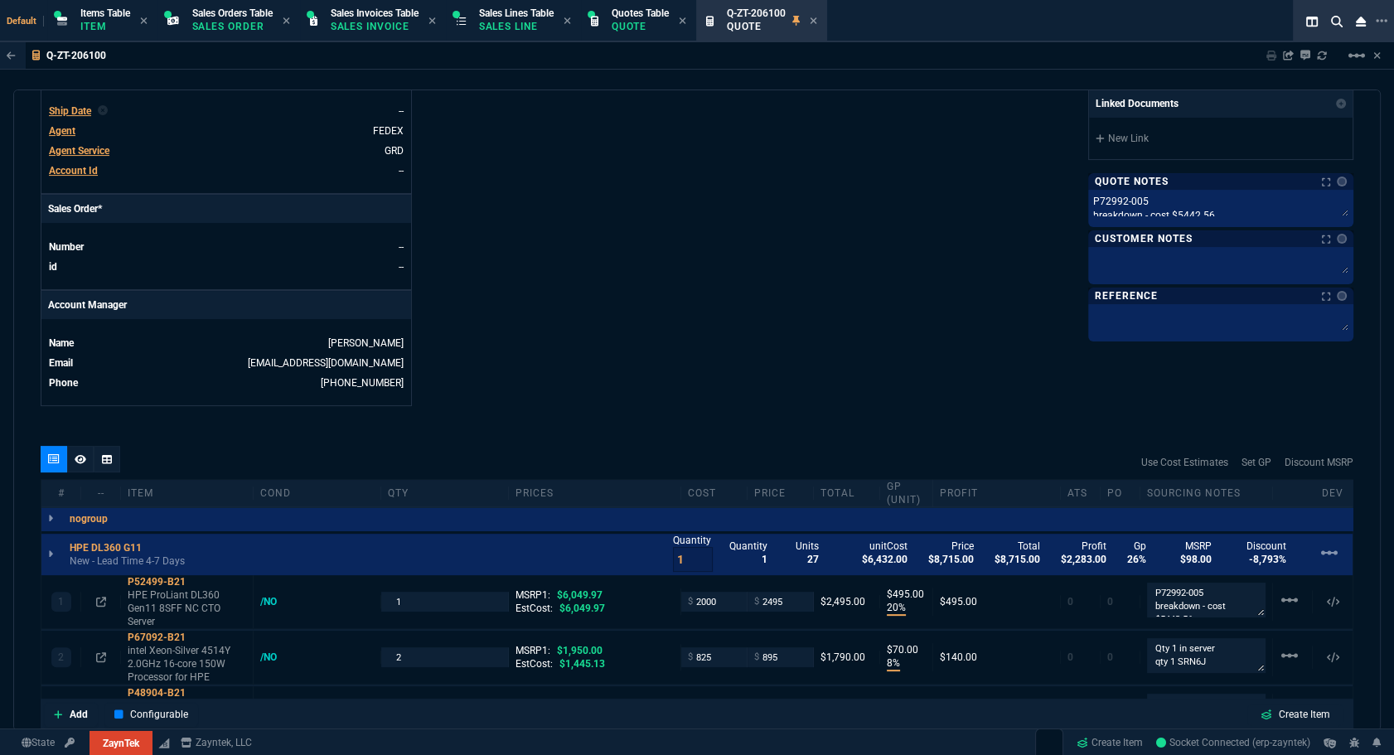
type input "0"
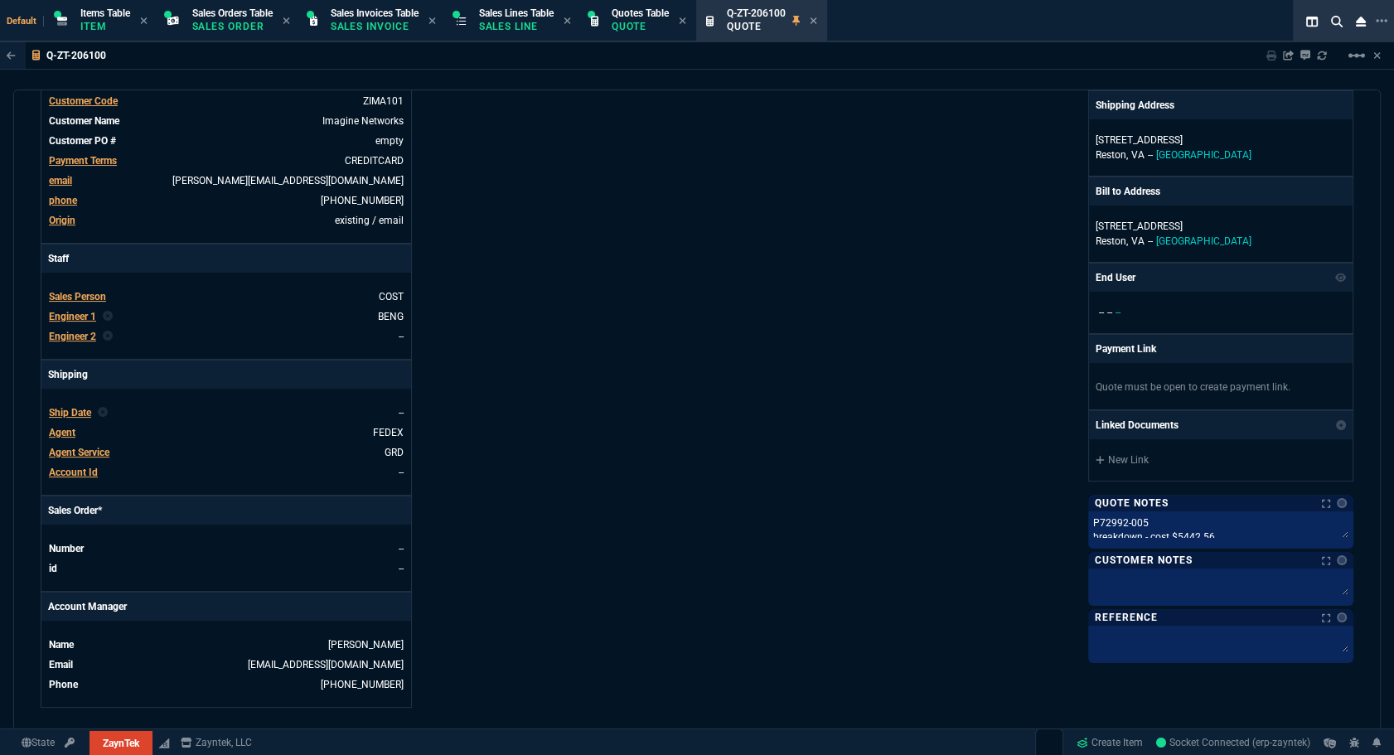
scroll to position [678, 0]
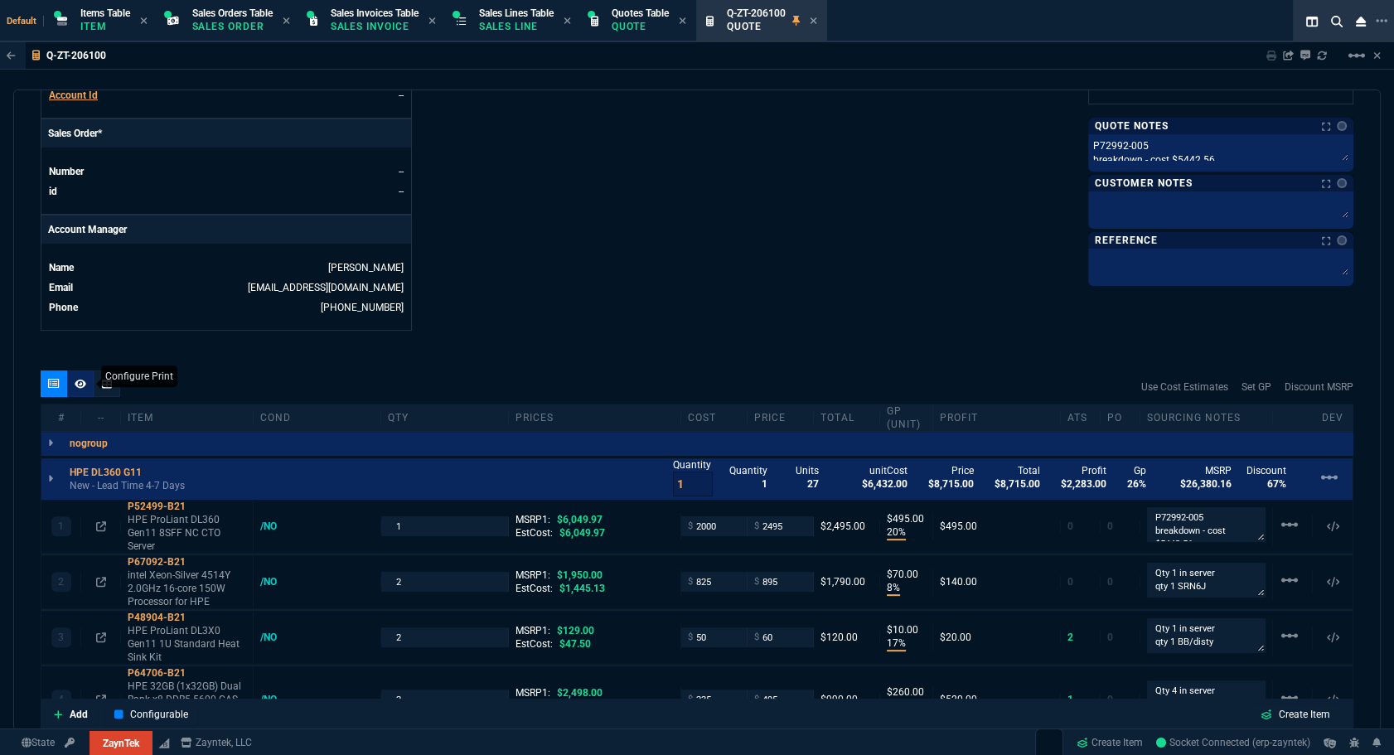
click at [76, 380] on icon at bounding box center [81, 383] width 12 height 9
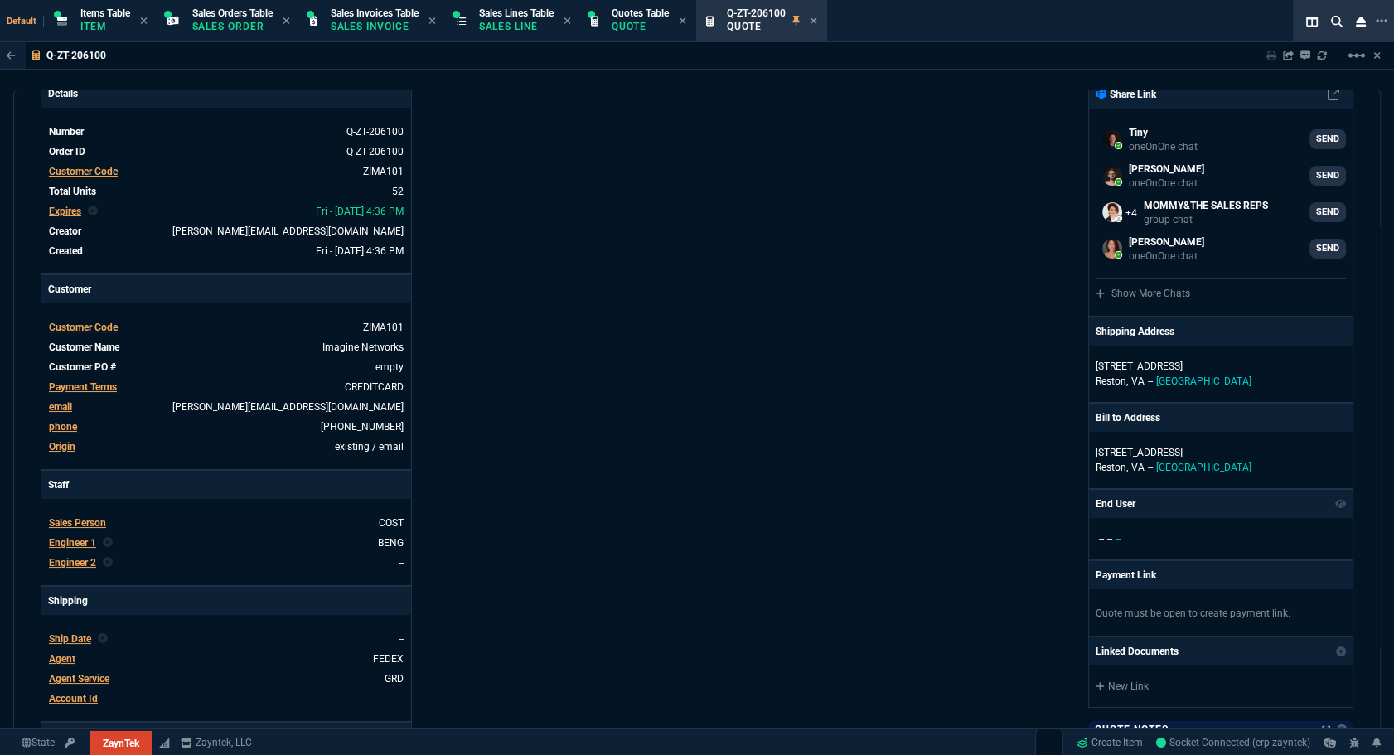
scroll to position [0, 0]
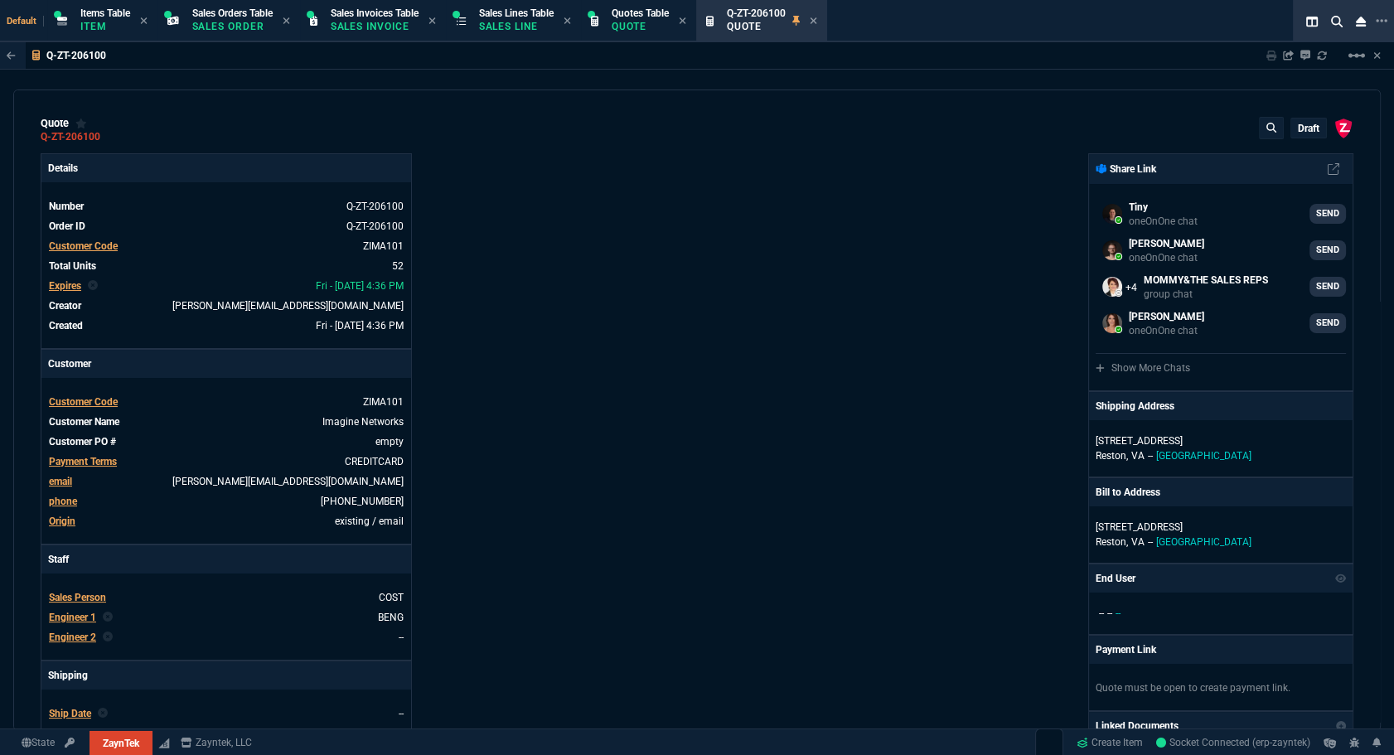
click at [1298, 128] on p "draft" at bounding box center [1309, 128] width 22 height 13
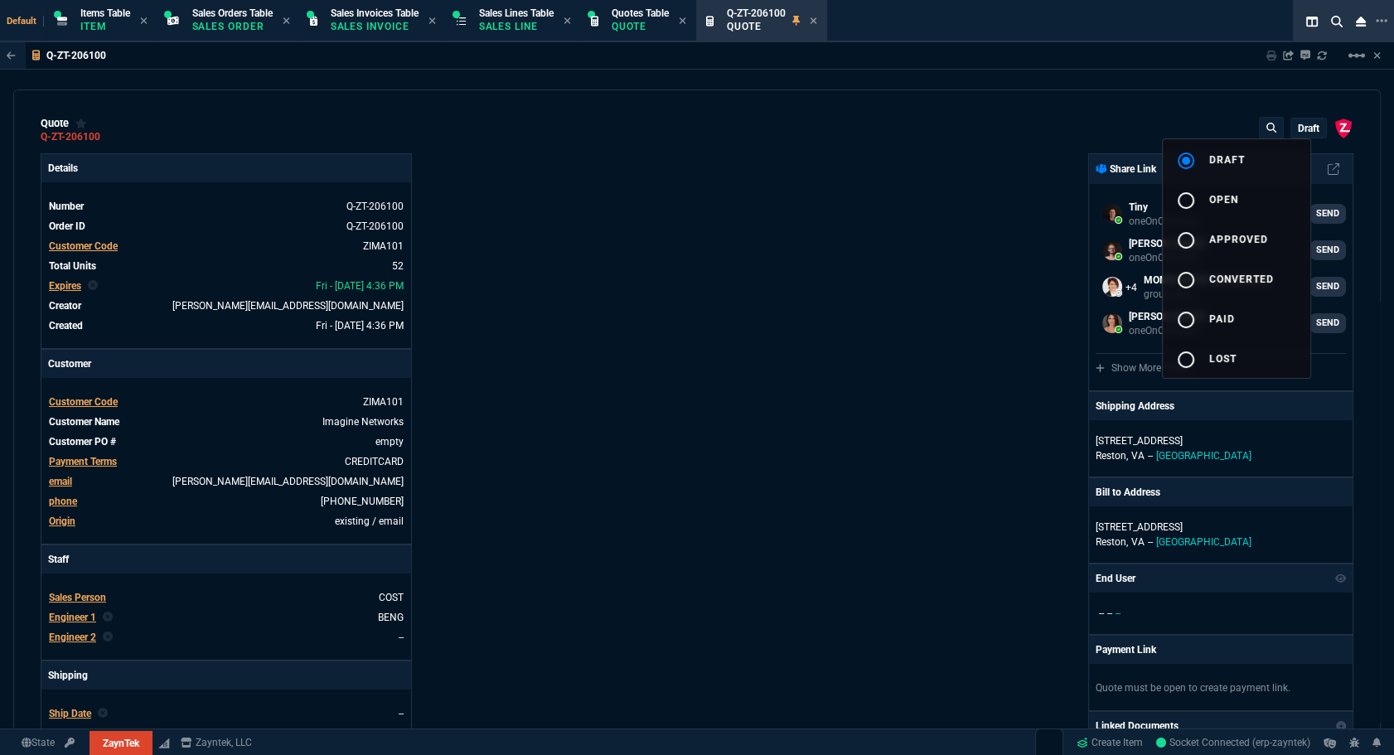
click at [1257, 189] on button "radio_button_unchecked open" at bounding box center [1237, 199] width 148 height 40
click at [867, 270] on div at bounding box center [697, 377] width 1394 height 755
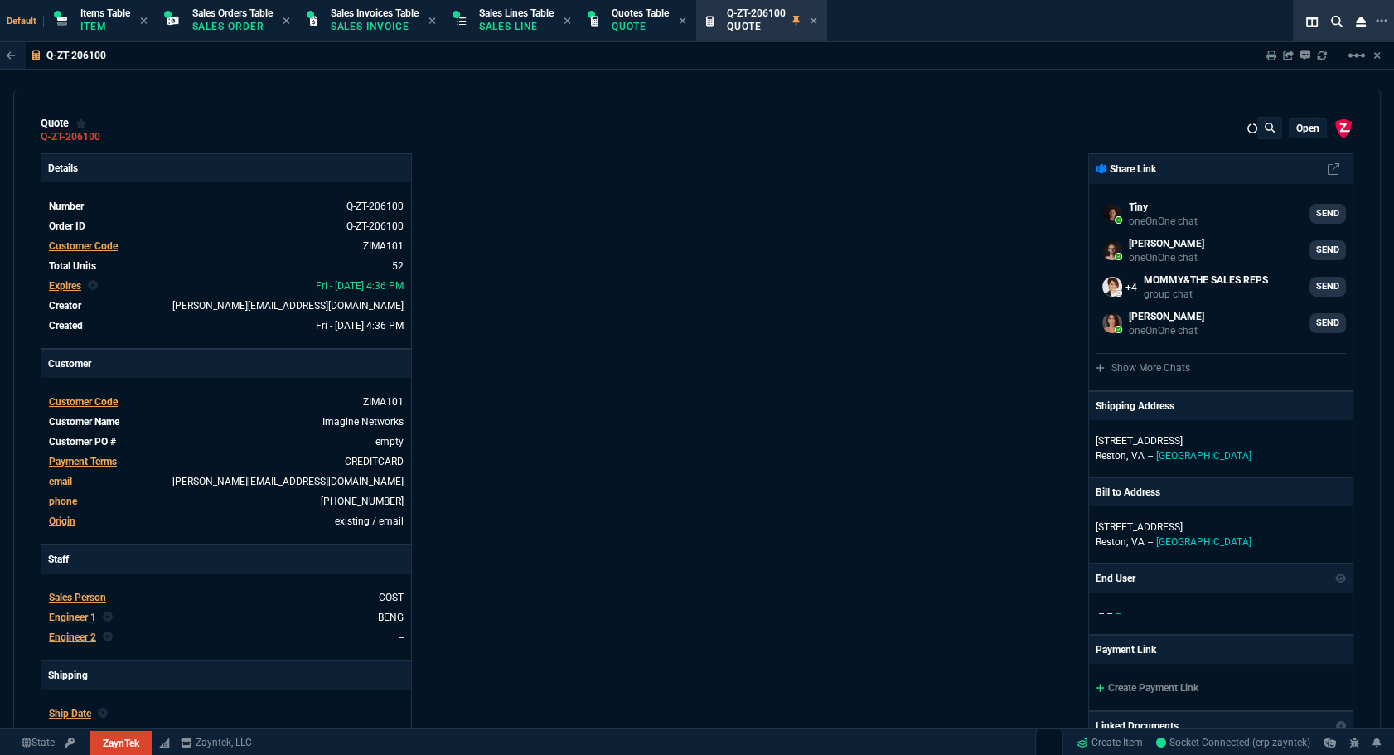
type input "20"
type input "495"
type input "8"
type input "70"
type input "17"
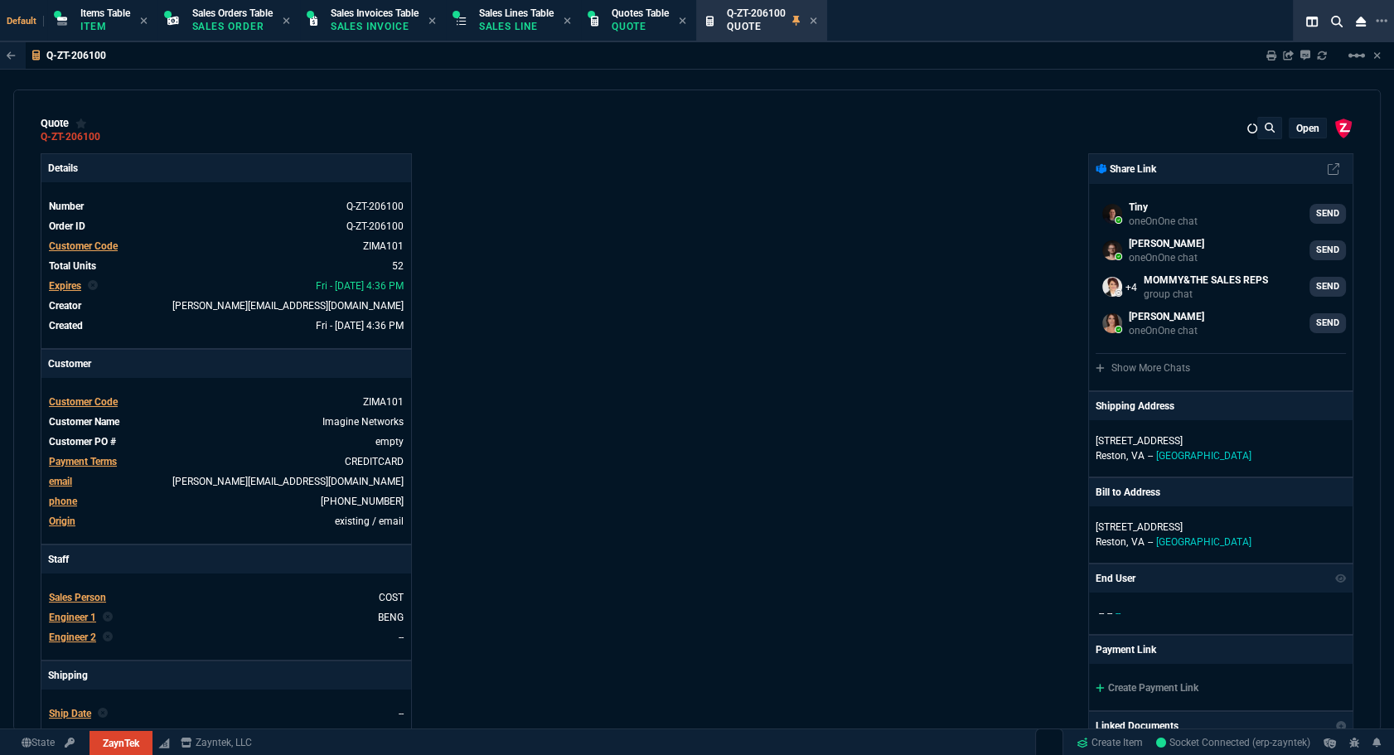
type input "10"
type input "53"
type input "260"
type input "56"
type input "125"
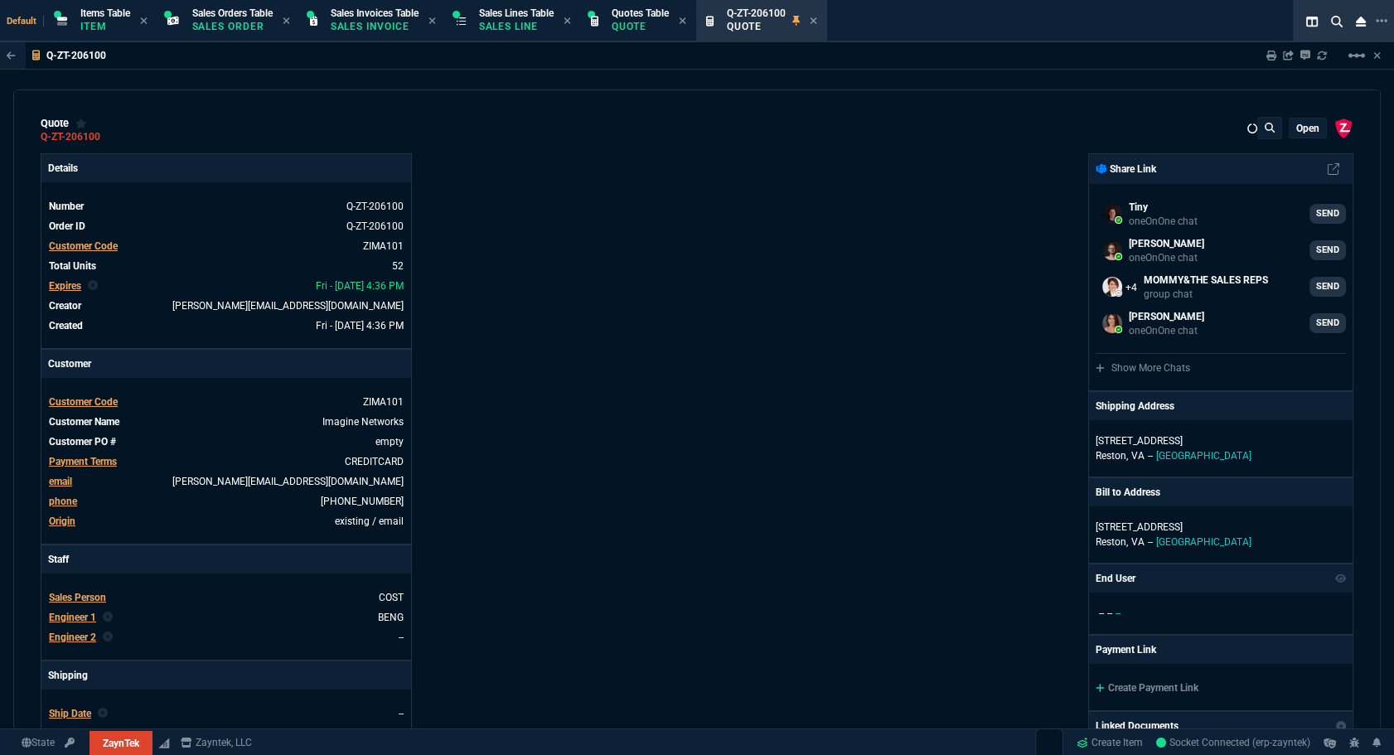
type input "64"
type input "70"
type input "0"
type input "29"
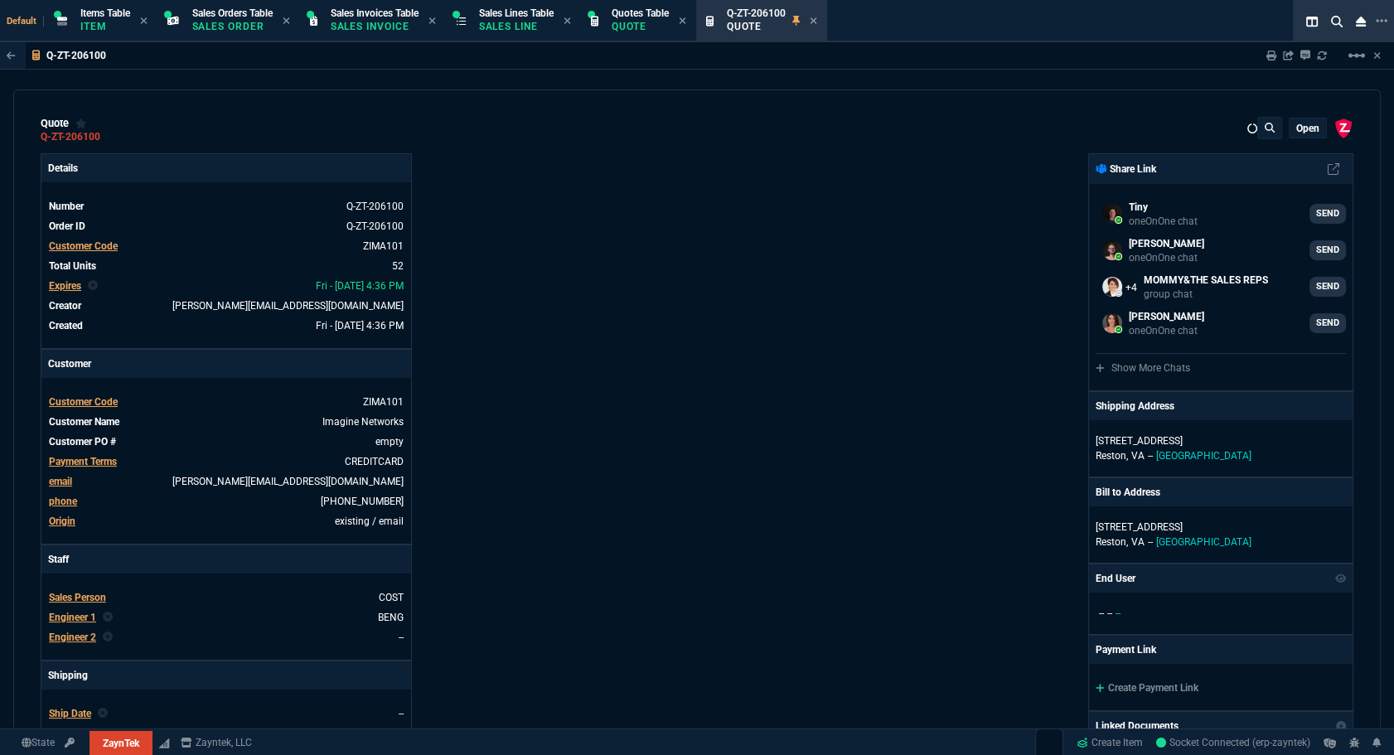
type input "200"
type input "16"
type input "55"
type input "67"
type input "130"
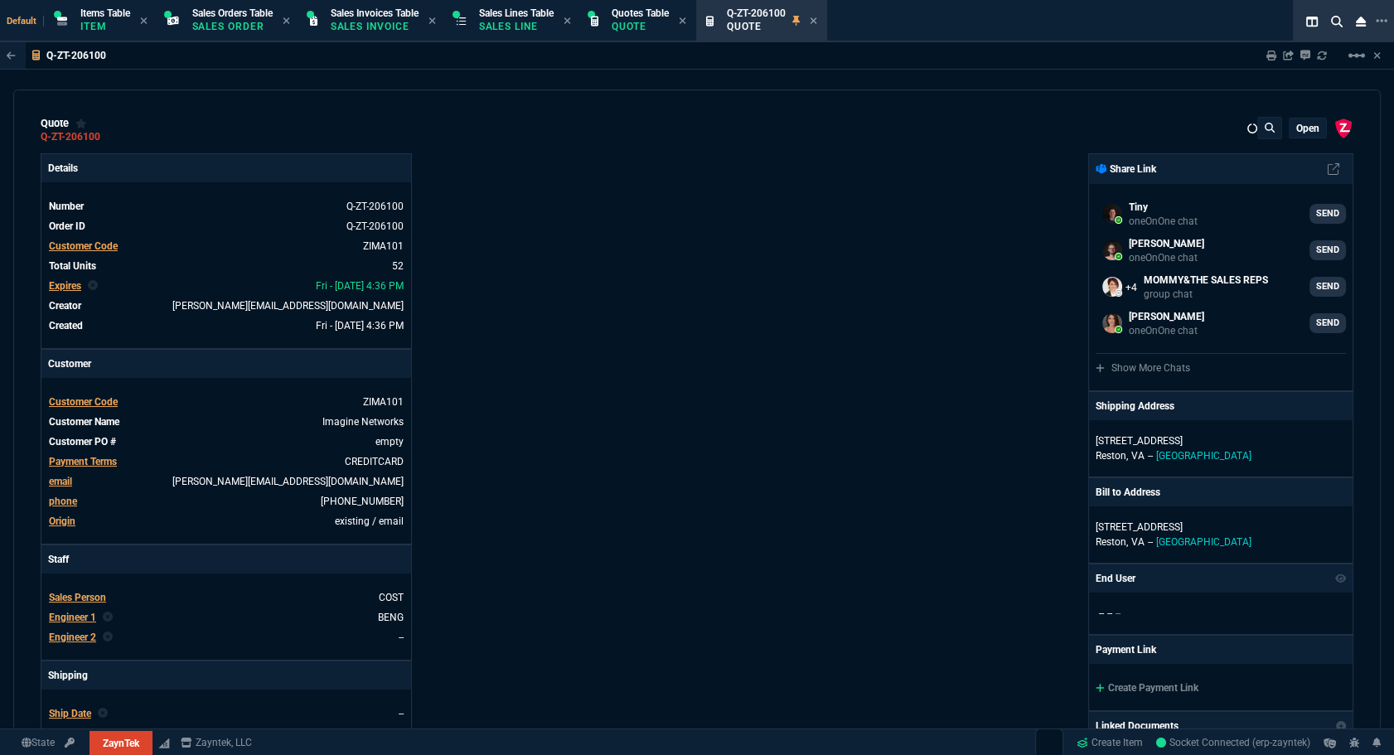
type input "84"
type input "205"
type input "13"
type input "15"
type input "20"
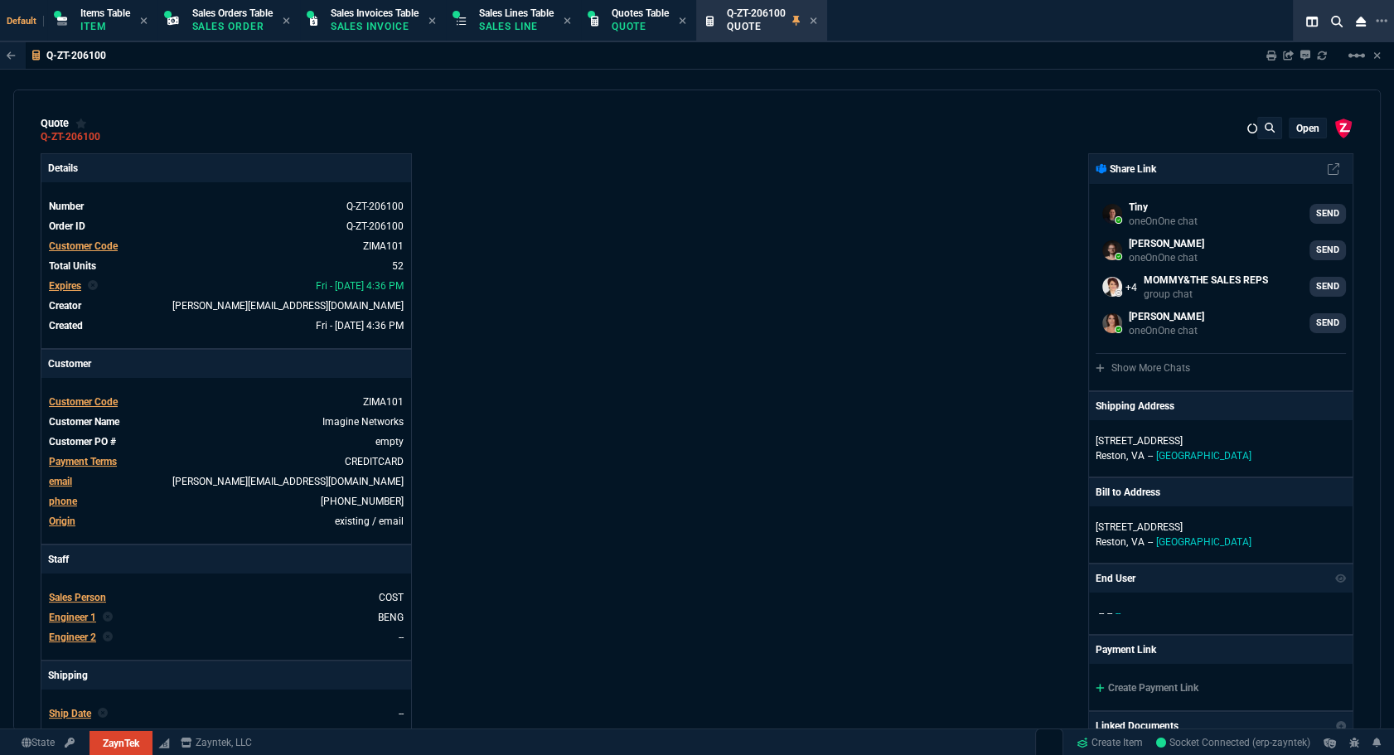
type input "10"
type input "17"
type input "10"
type input "43"
type input "75"
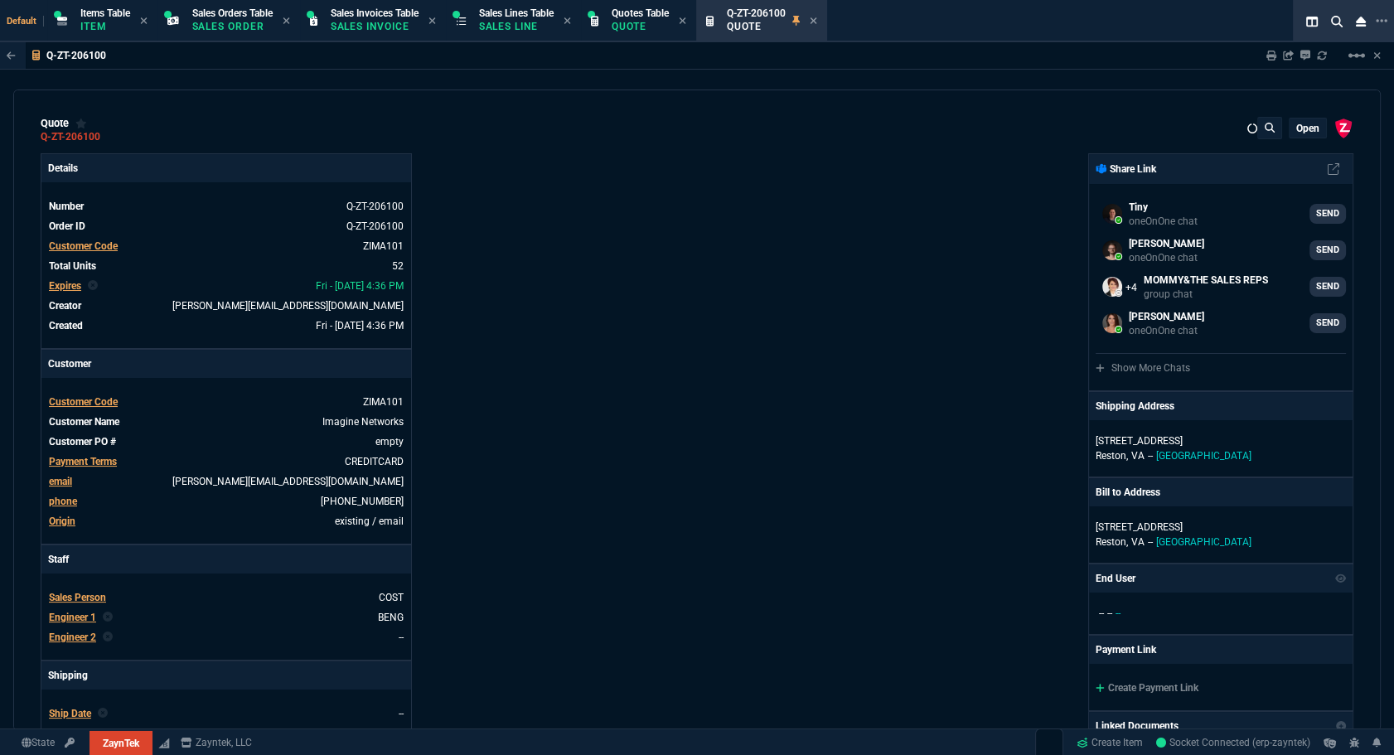
type input "20"
type input "25"
type input "80"
type input "4"
type input "17"
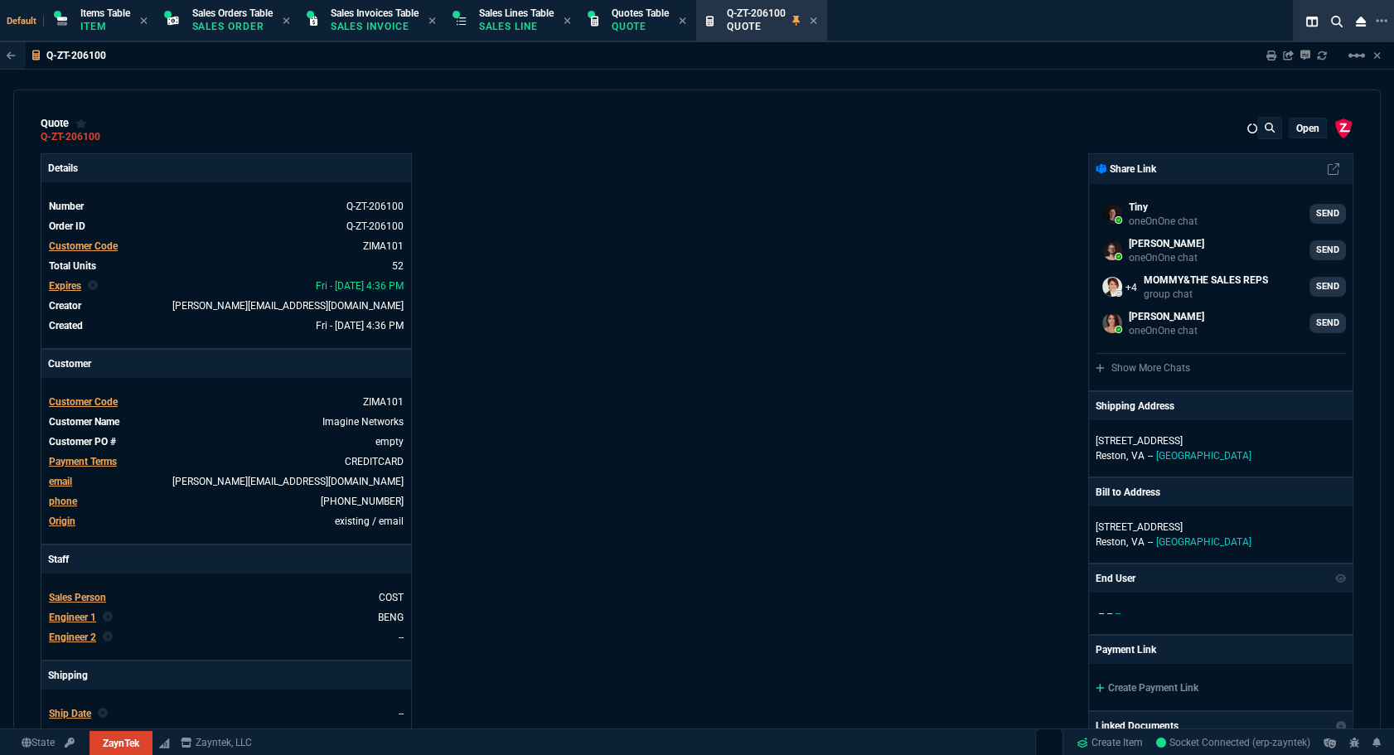
type input "10"
type input "47"
type input "35"
type input "0"
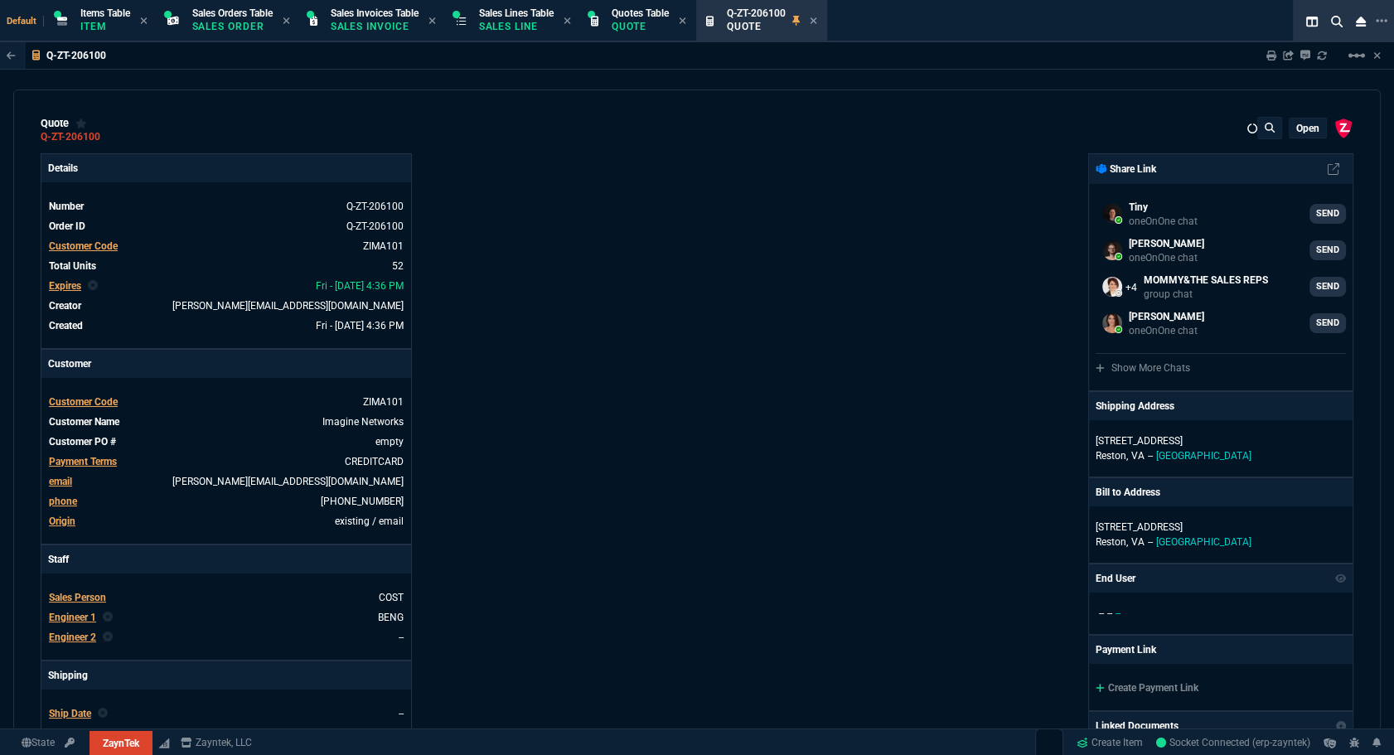
type input "11"
type input "124"
type input "11"
type input "15"
type input "11"
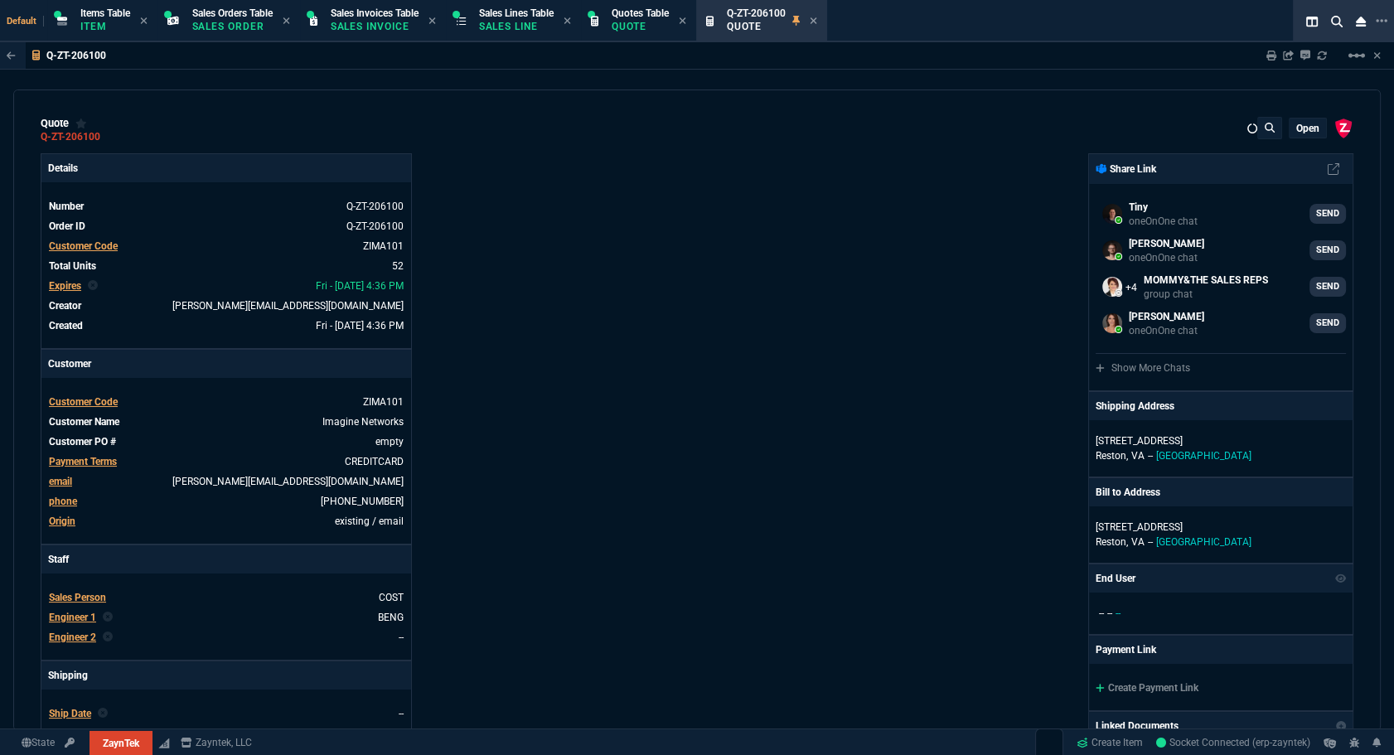
type input "415"
type input "59"
type input "54"
type input "53"
type input "80"
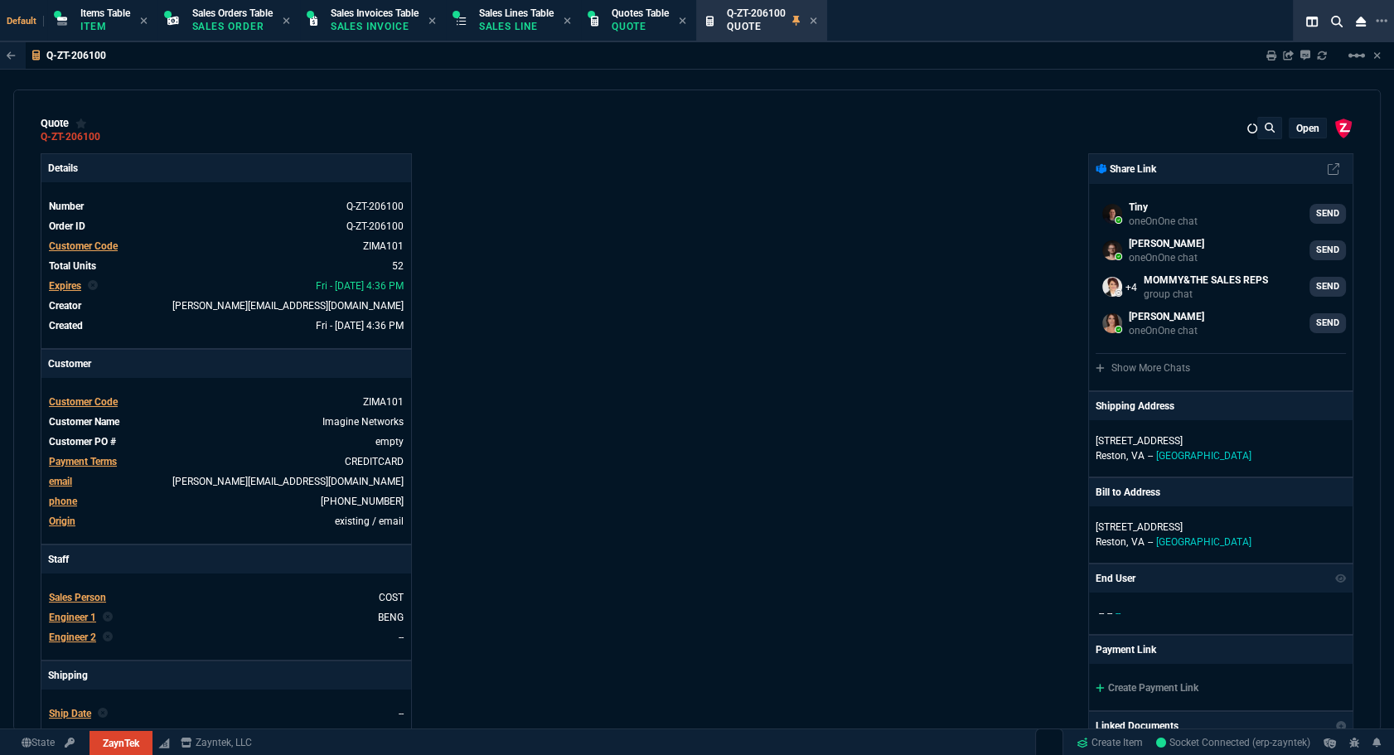
type input "55"
type input "46"
type input "47"
type input "73"
type input "74"
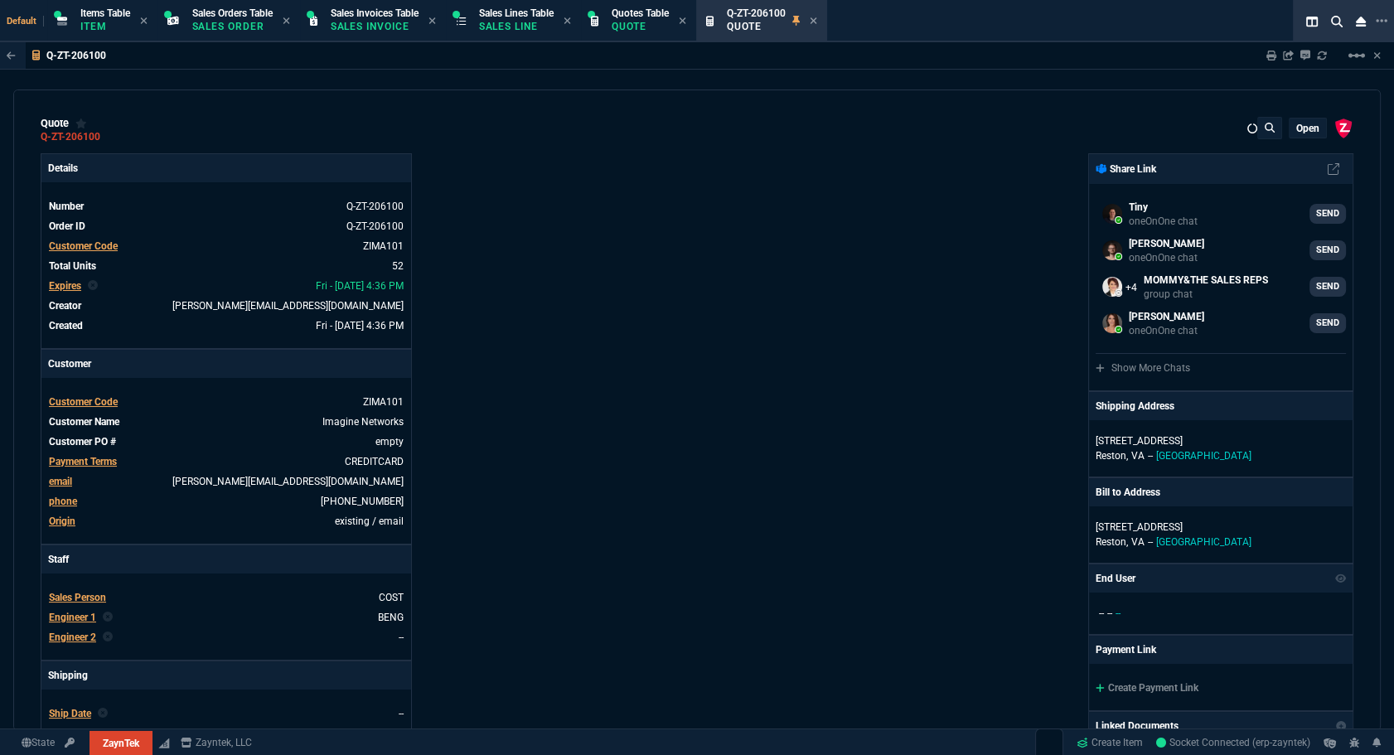
type input "60"
type input "58"
type input "38"
type input "93"
type input "57"
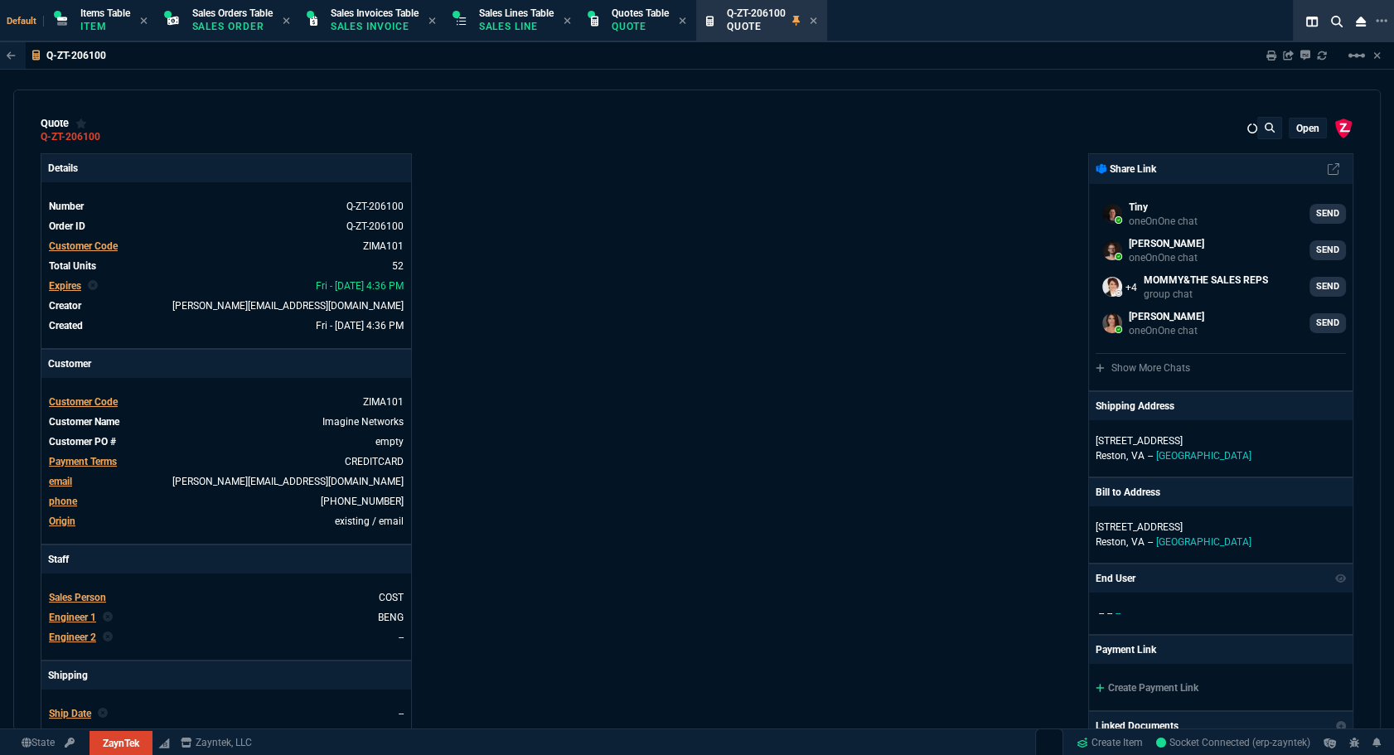
type input "56"
type input "76"
type input "55"
type input "50"
type input "54"
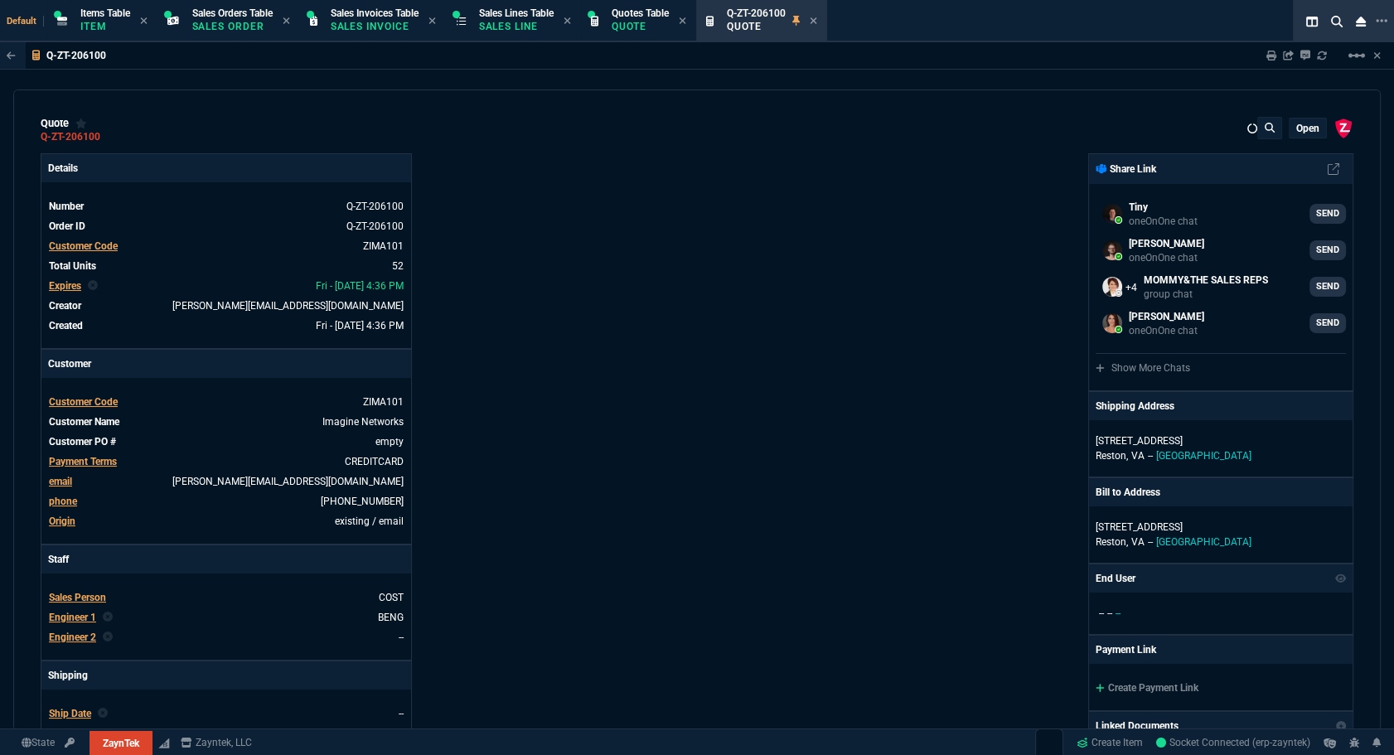
type input "0"
click at [1010, 434] on div "ZaynTek, LLC 2609 Technology Dr Suite 200 Plano, TX 75074 Share Link Tiny oneOn…" at bounding box center [1025, 580] width 657 height 855
type input "20"
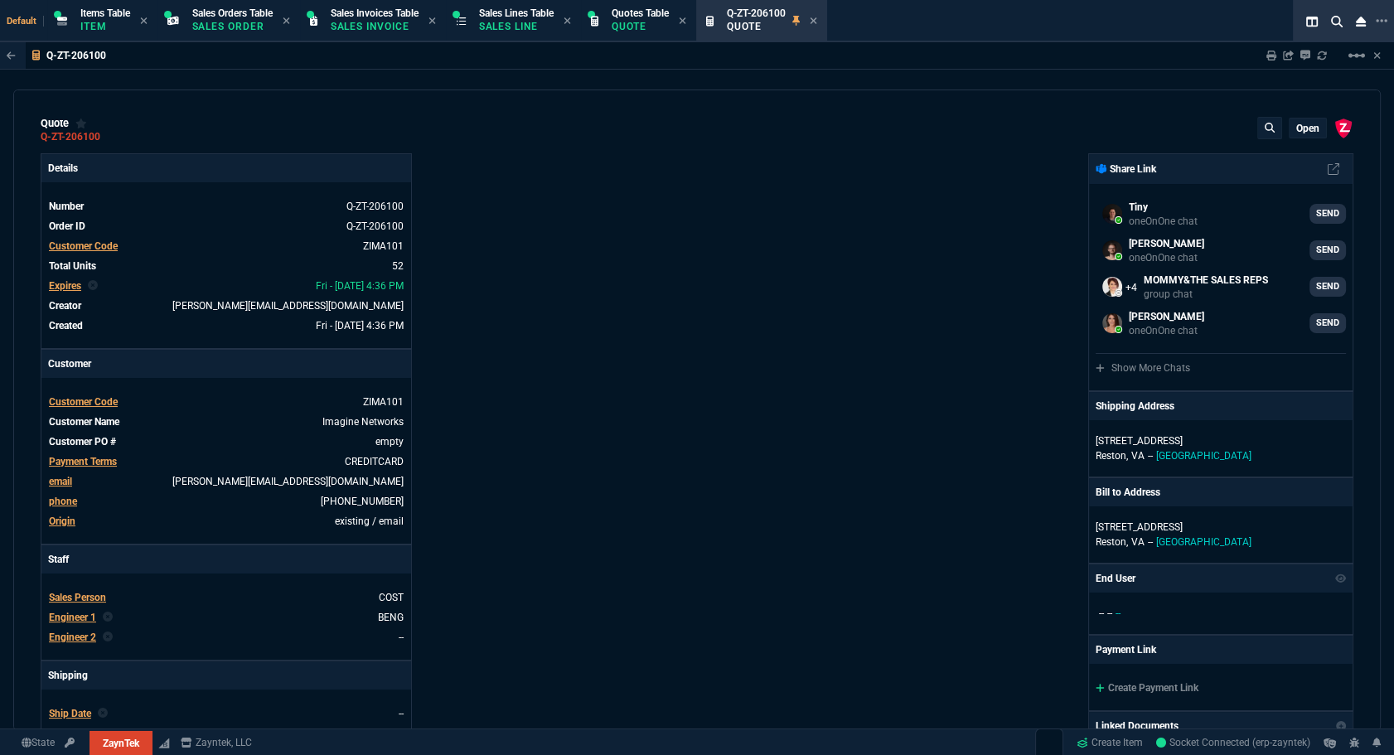
type input "495"
type input "8"
type input "70"
type input "17"
type input "10"
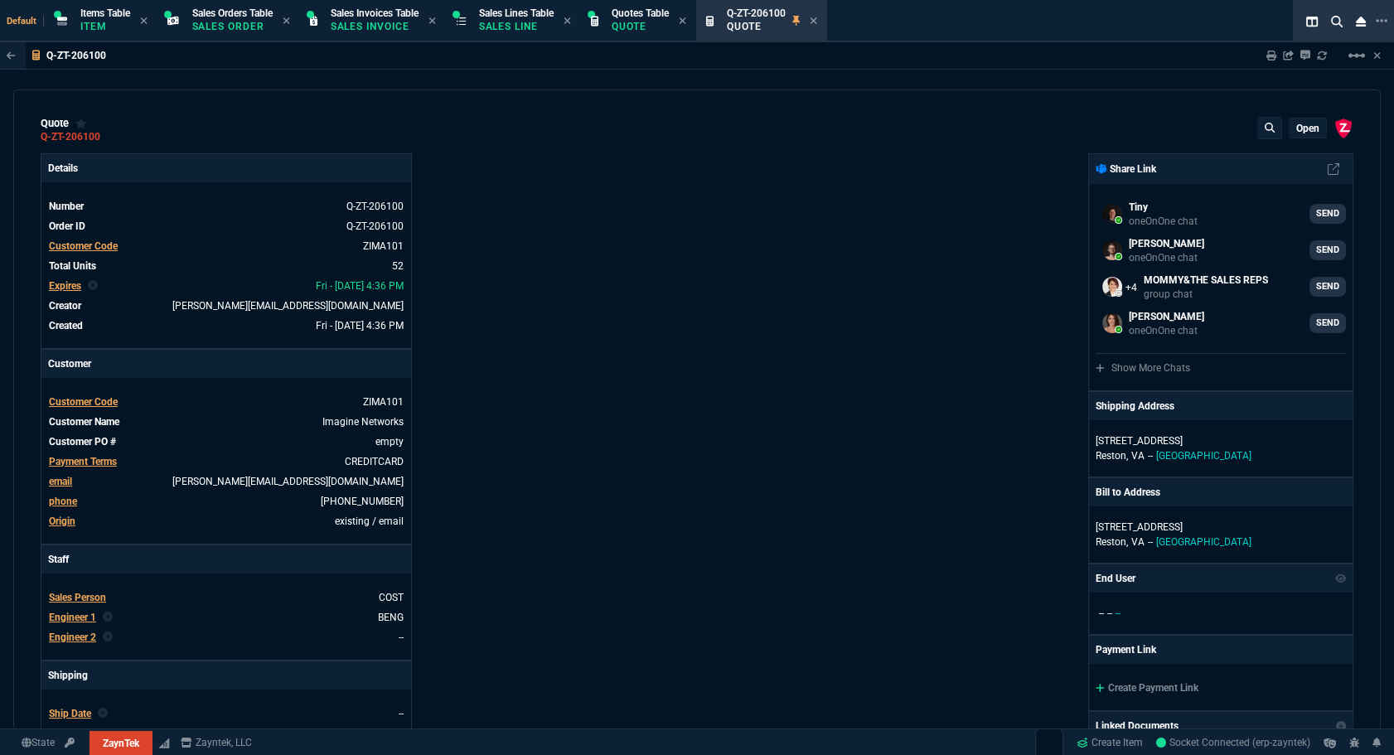
type input "53"
type input "260"
type input "56"
type input "125"
type input "64"
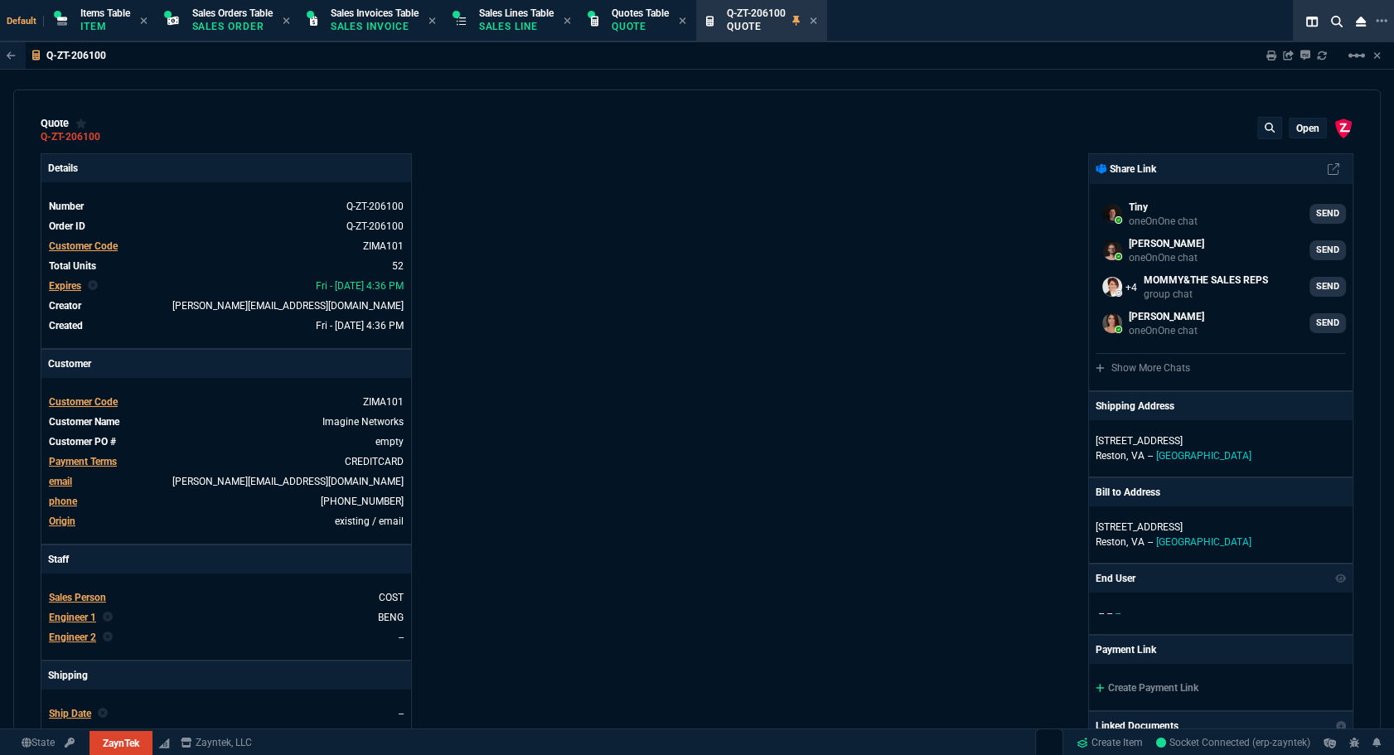
type input "70"
type input "0"
type input "29"
type input "200"
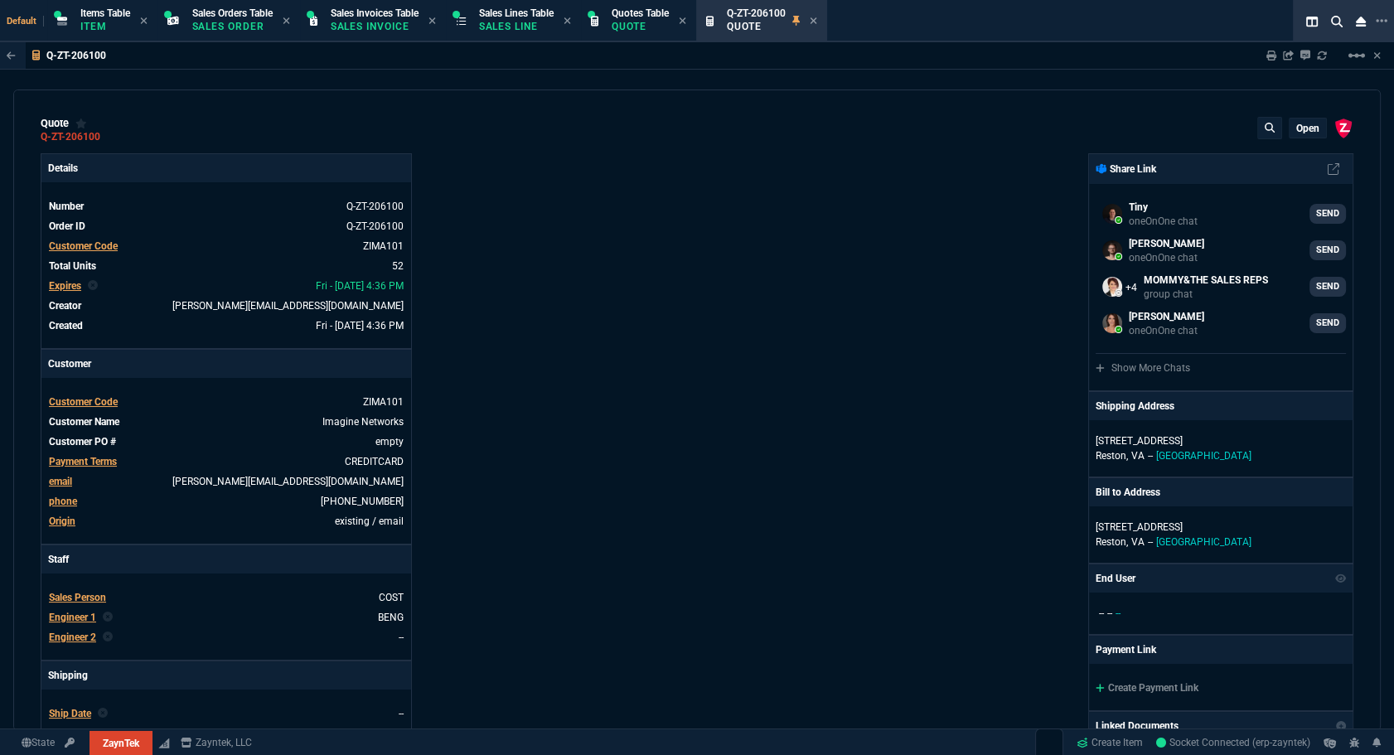
type input "16"
type input "55"
type input "67"
type input "130"
type input "84"
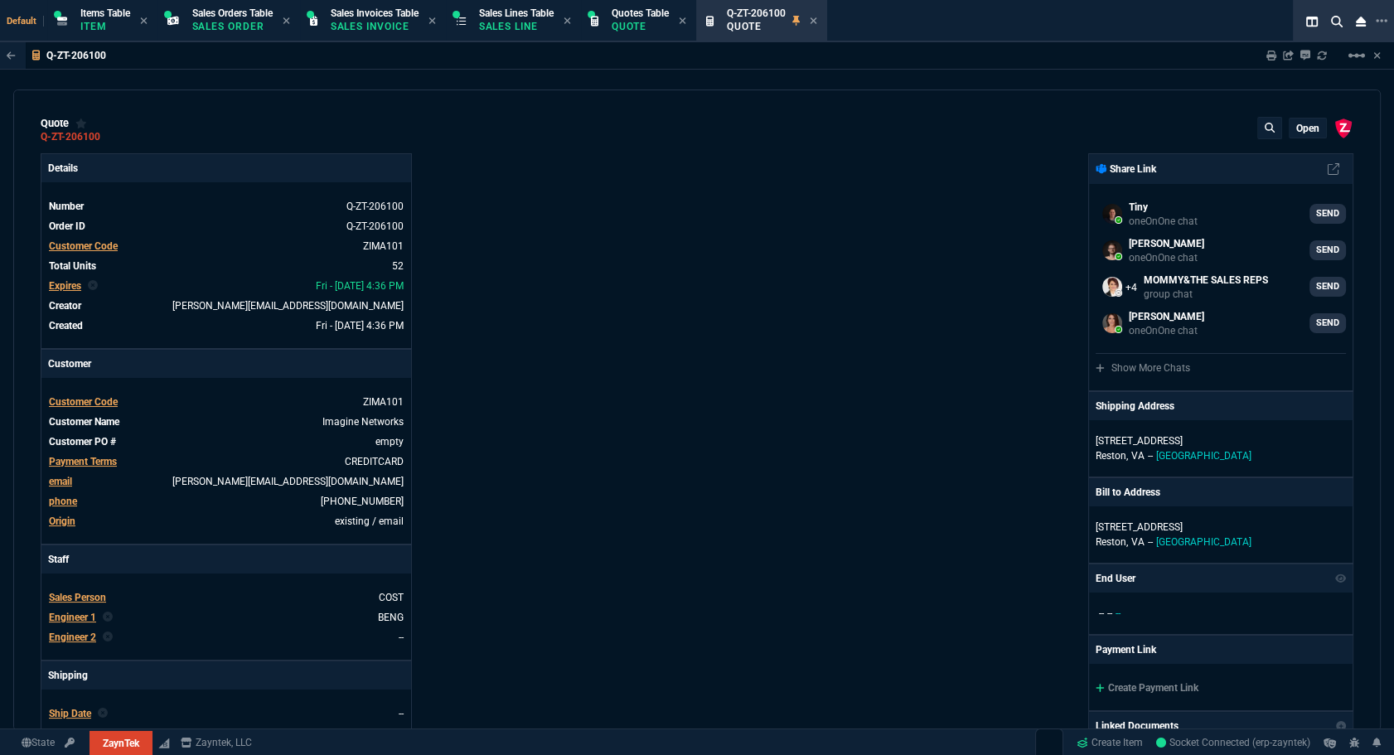
type input "205"
type input "13"
type input "15"
type input "20"
type input "10"
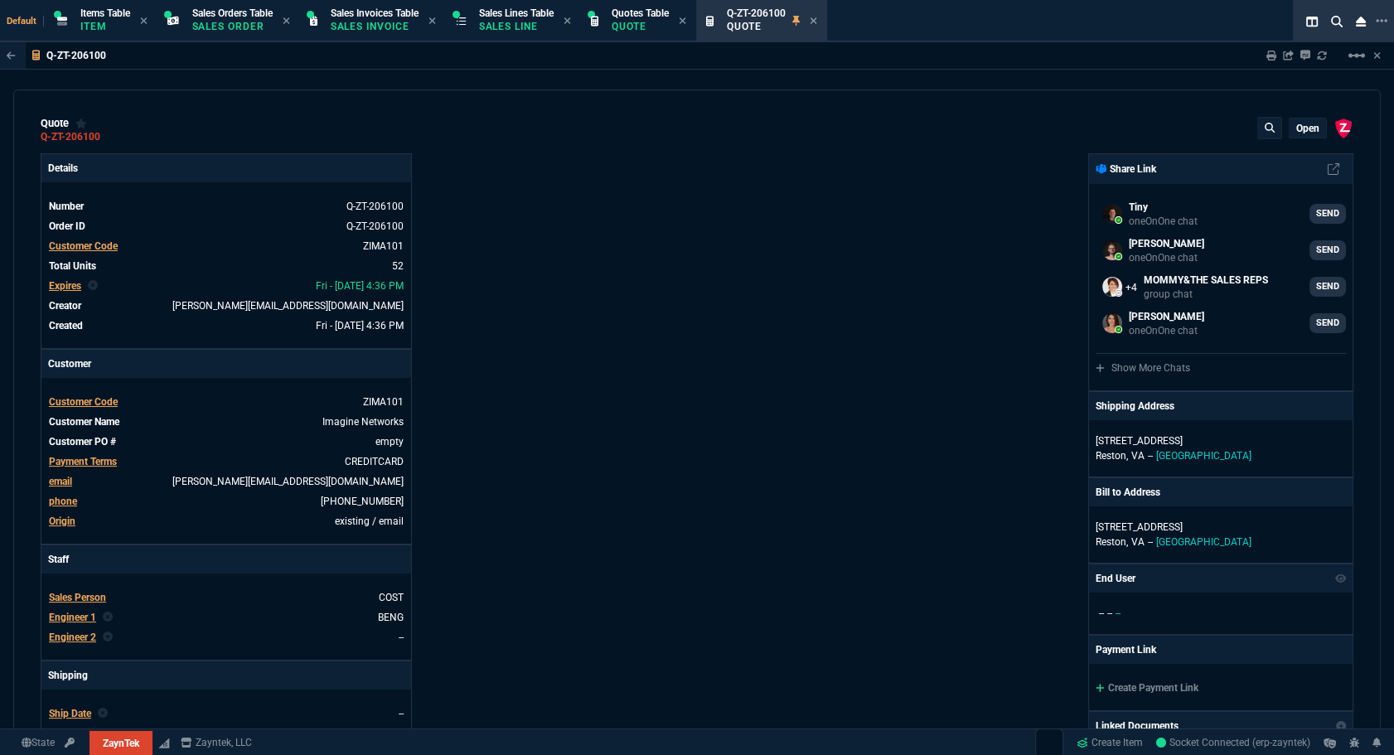
type input "17"
type input "10"
type input "43"
type input "75"
type input "20"
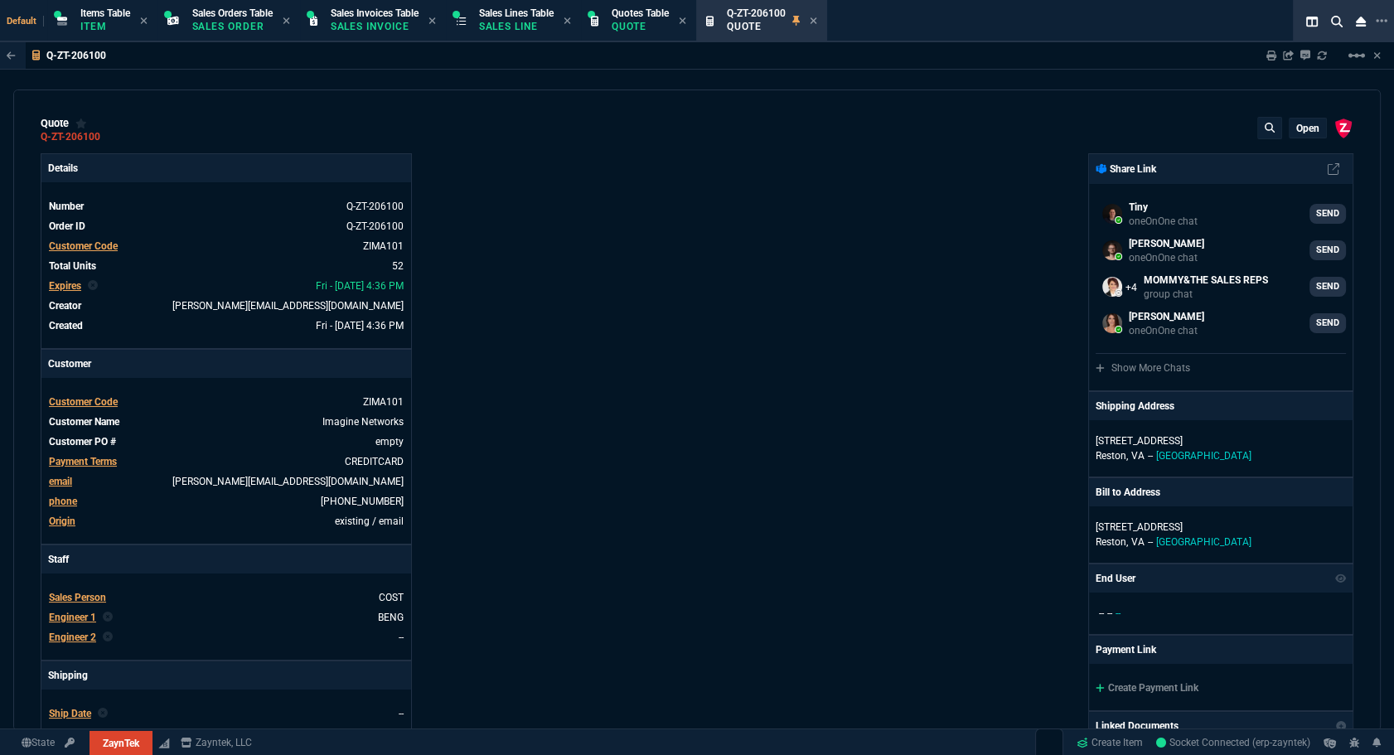
type input "25"
type input "6049.97"
type input "1950"
type input "129"
type input "2498"
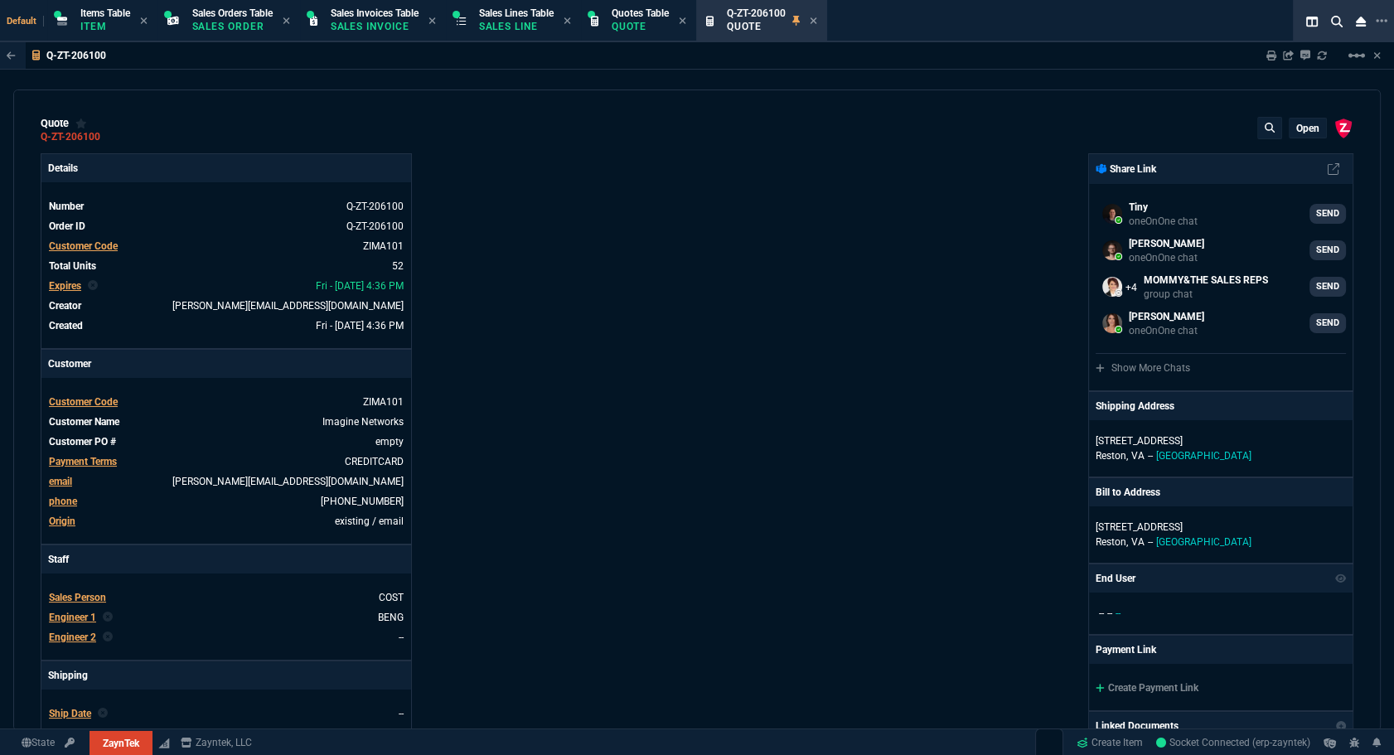
type input "496.8"
type input "202"
type input "38"
type input "2619"
type input "1325"
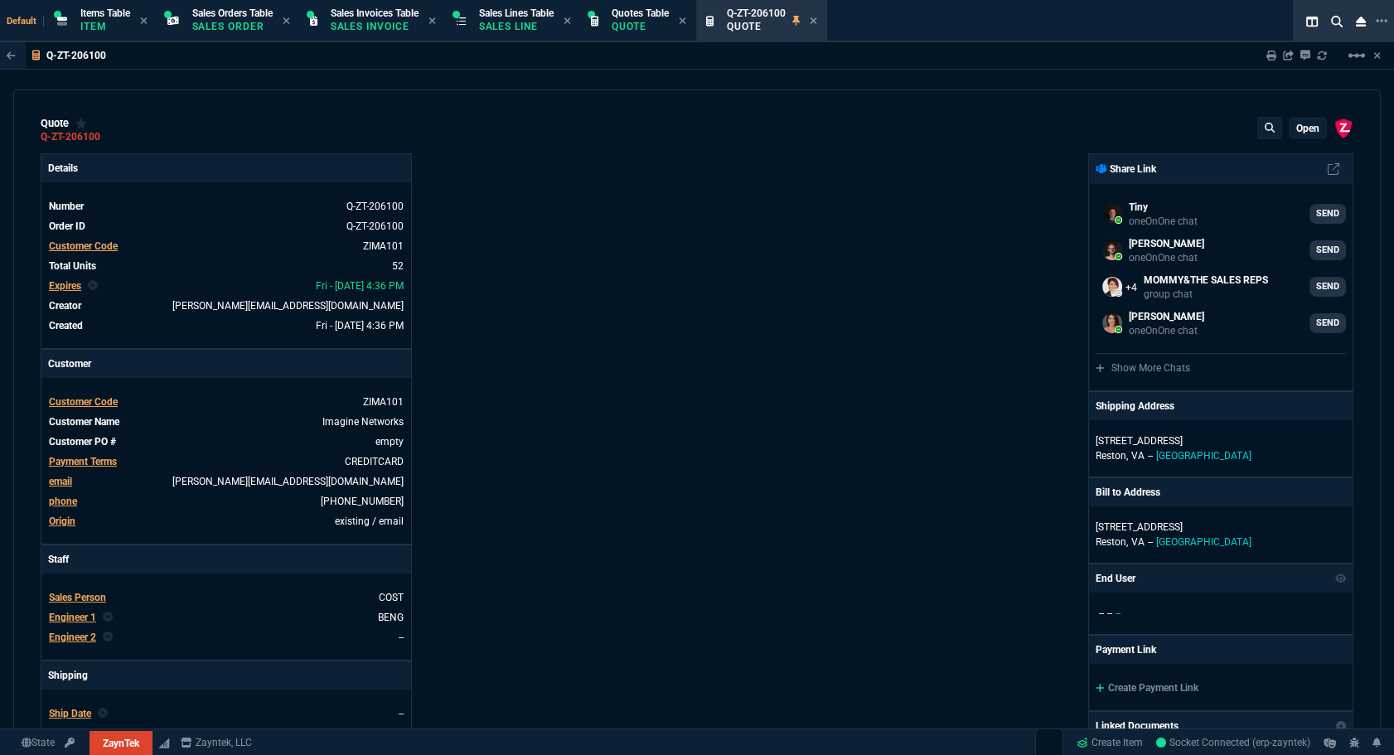
type input "485"
type input "584.39"
click at [786, 313] on div "ZaynTek, LLC 2609 Technology Dr Suite 200 Plano, TX 75074 Share Link Tiny oneOn…" at bounding box center [1025, 580] width 657 height 855
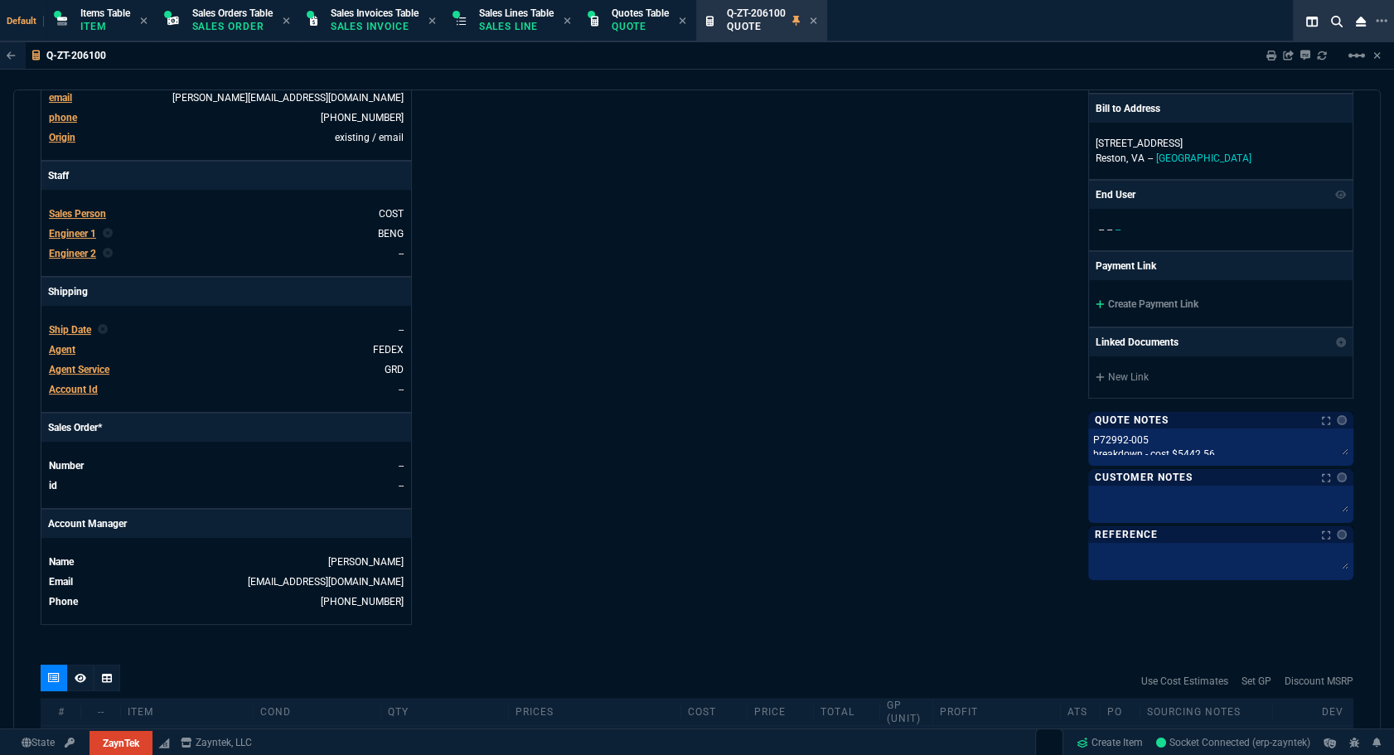
scroll to position [7, 0]
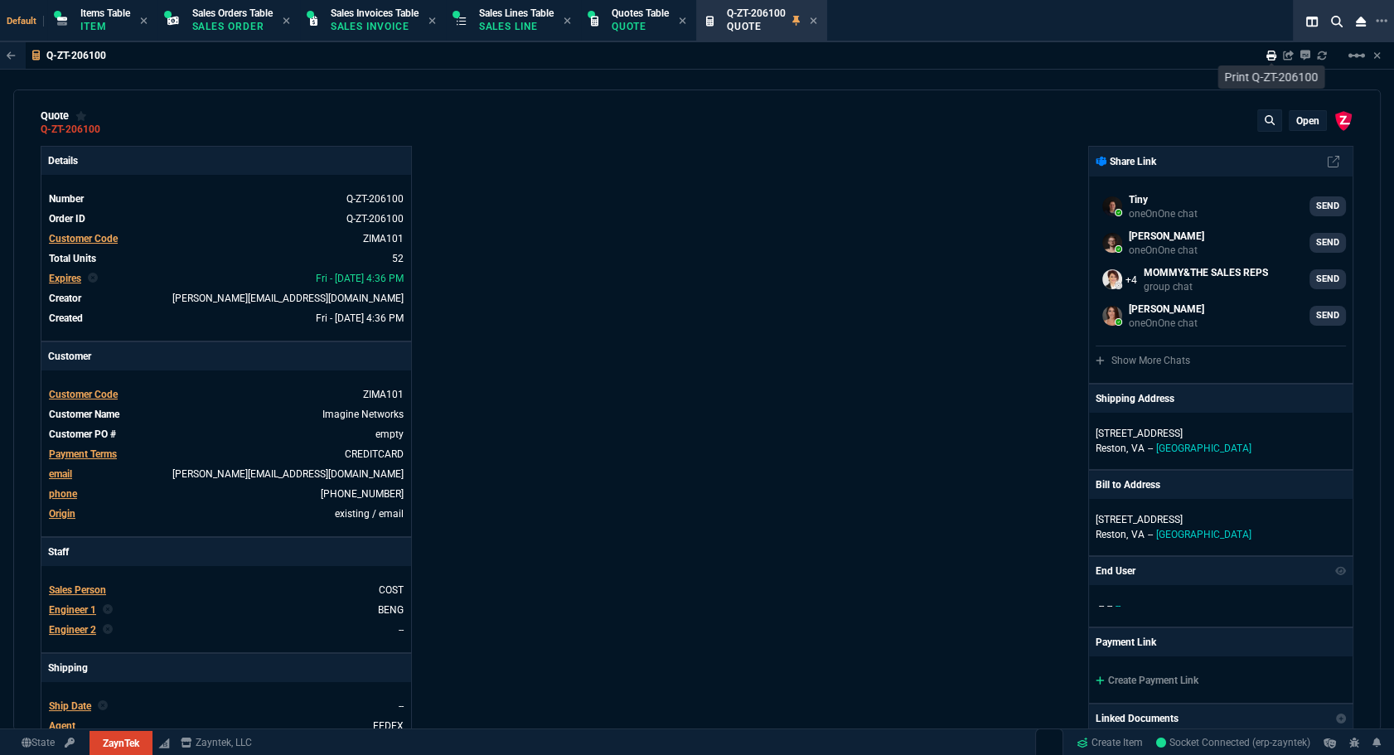
click at [1267, 57] on icon at bounding box center [1272, 56] width 10 height 10
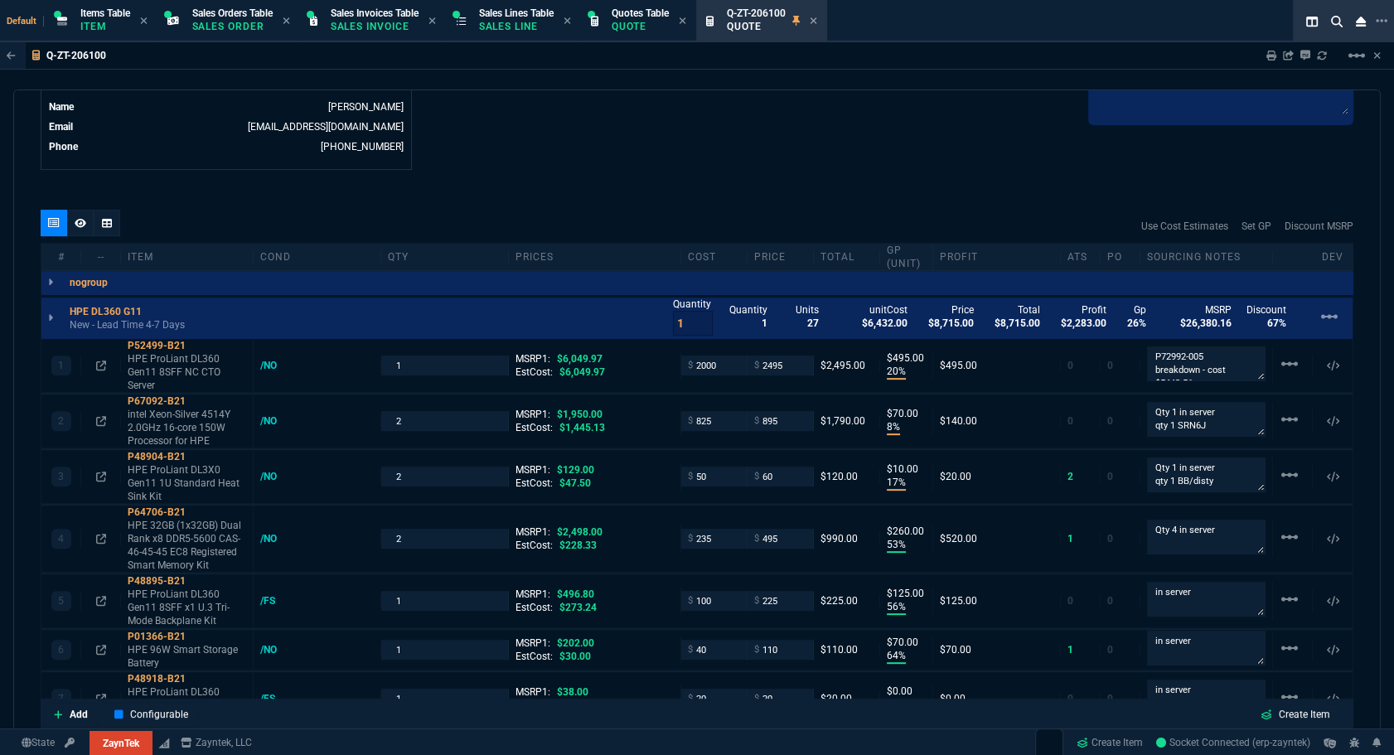
scroll to position [1216, 0]
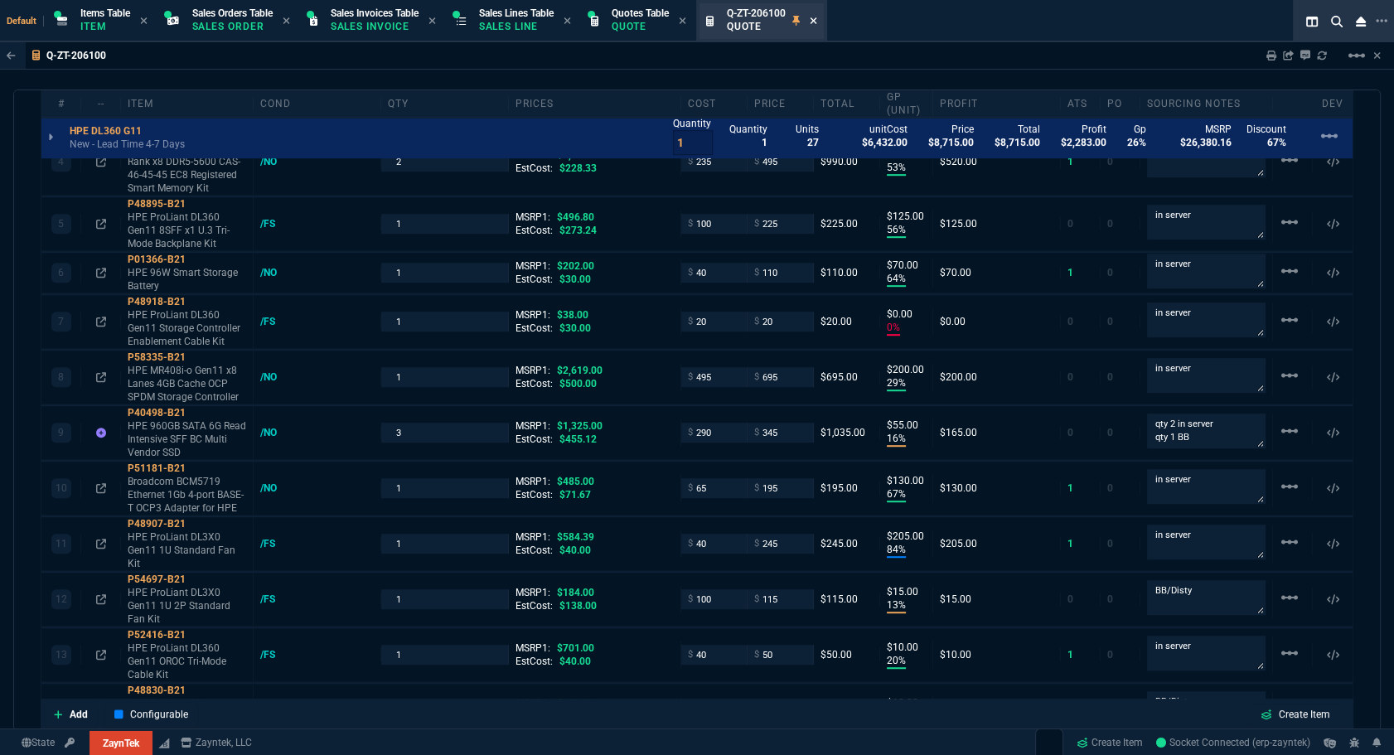
click at [816, 20] on icon at bounding box center [813, 20] width 7 height 7
